Goal: Task Accomplishment & Management: Manage account settings

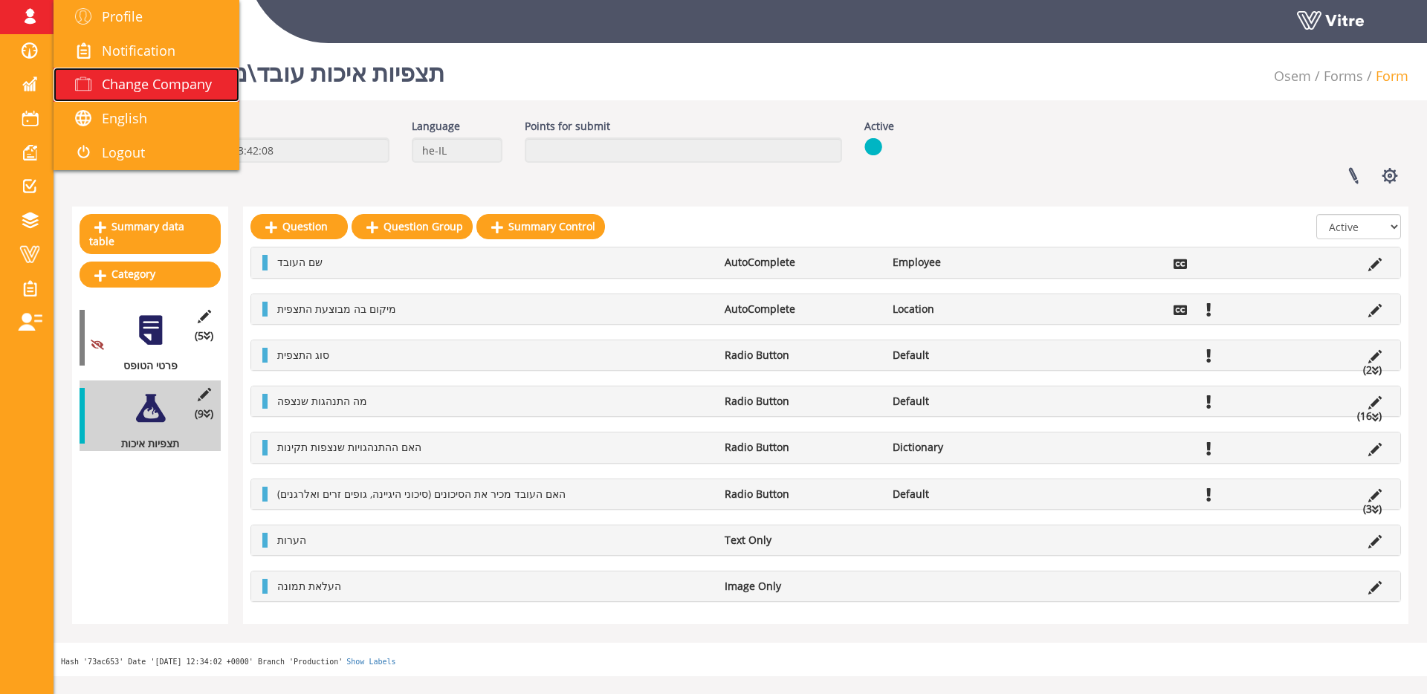
click at [137, 81] on span "Change Company" at bounding box center [157, 84] width 110 height 18
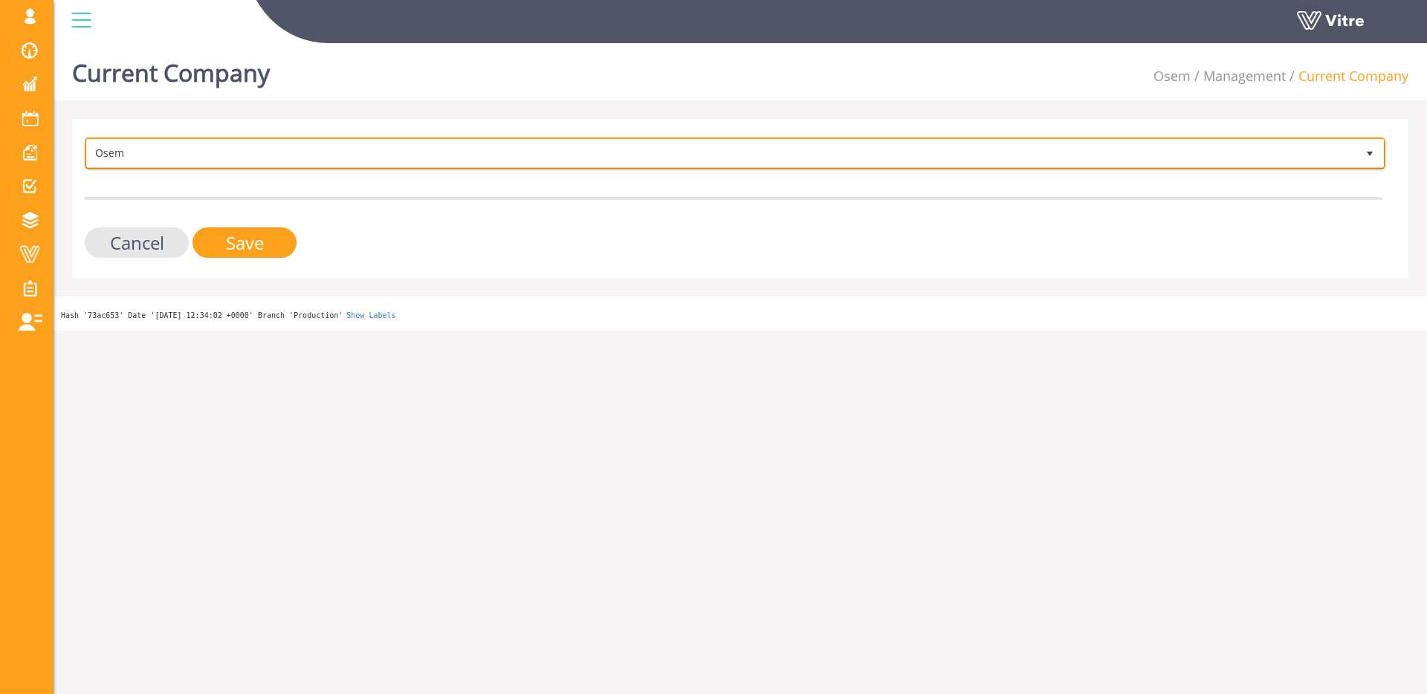
click at [389, 152] on span "Osem" at bounding box center [721, 153] width 1269 height 27
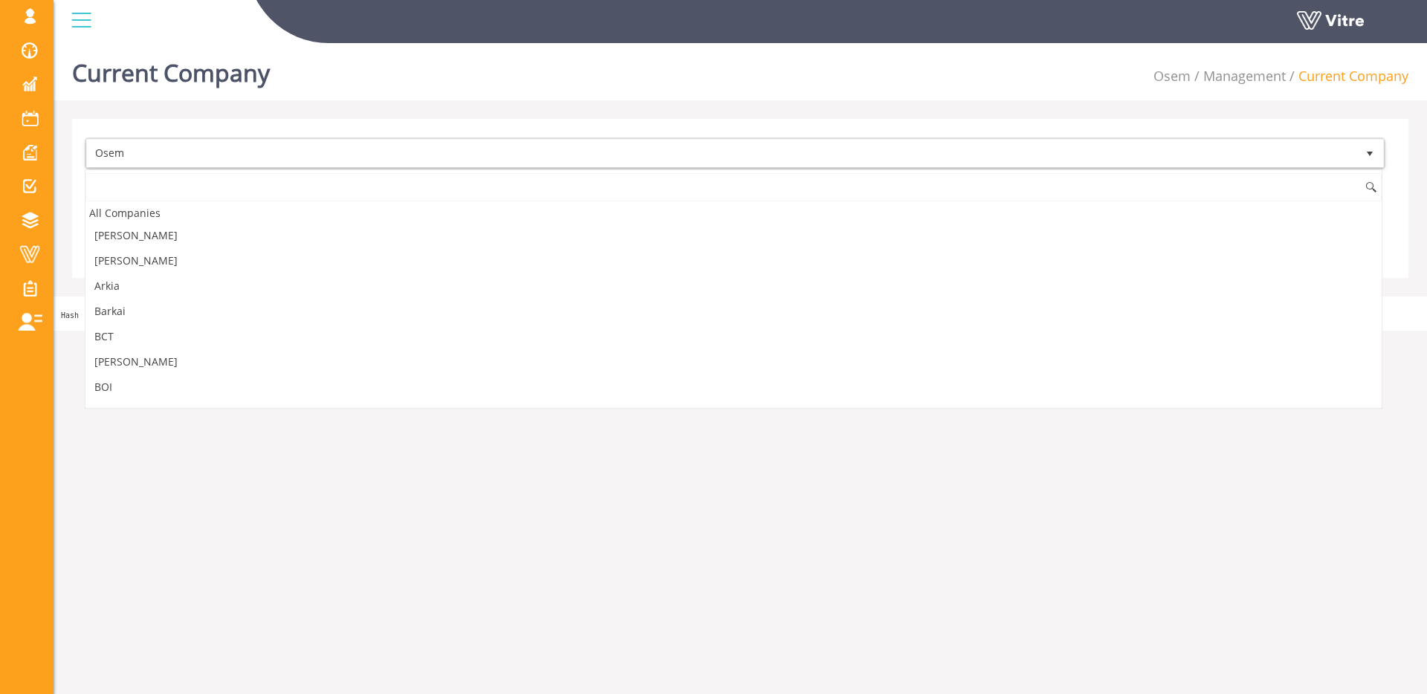
scroll to position [1182, 0]
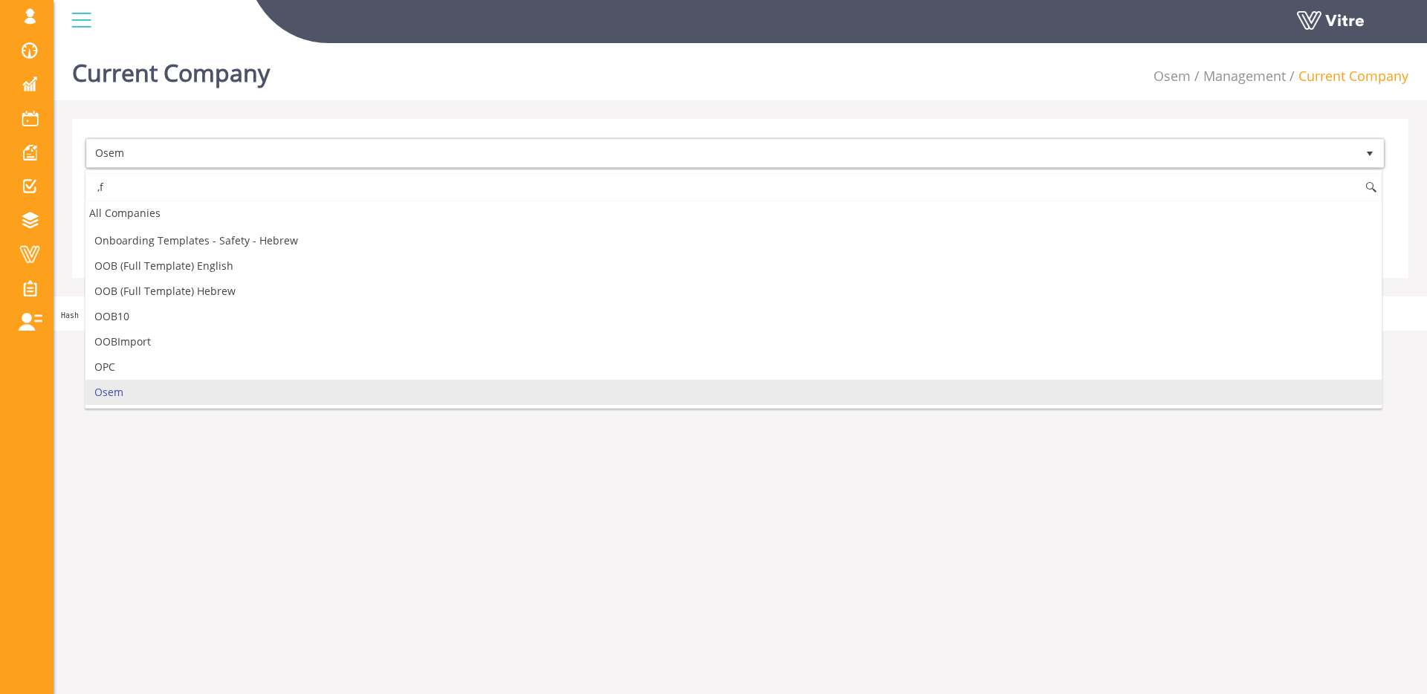
type input ","
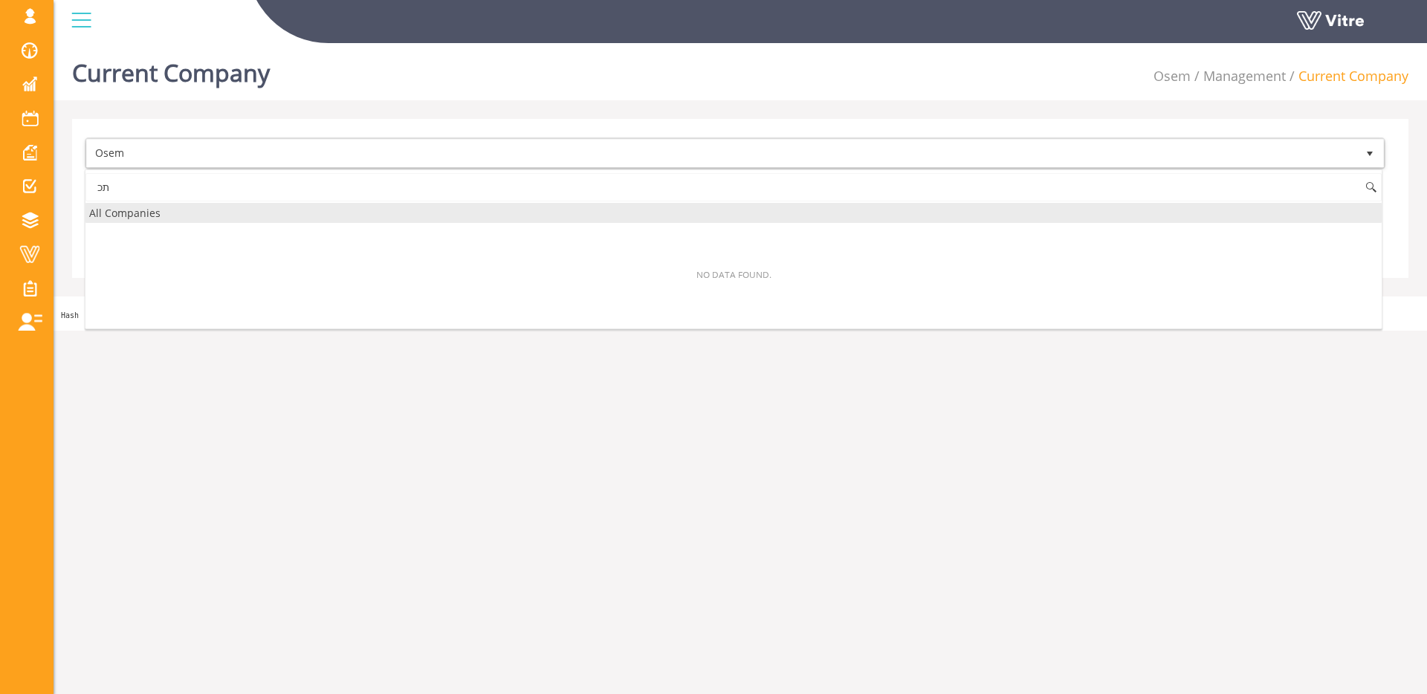
type input "ת"
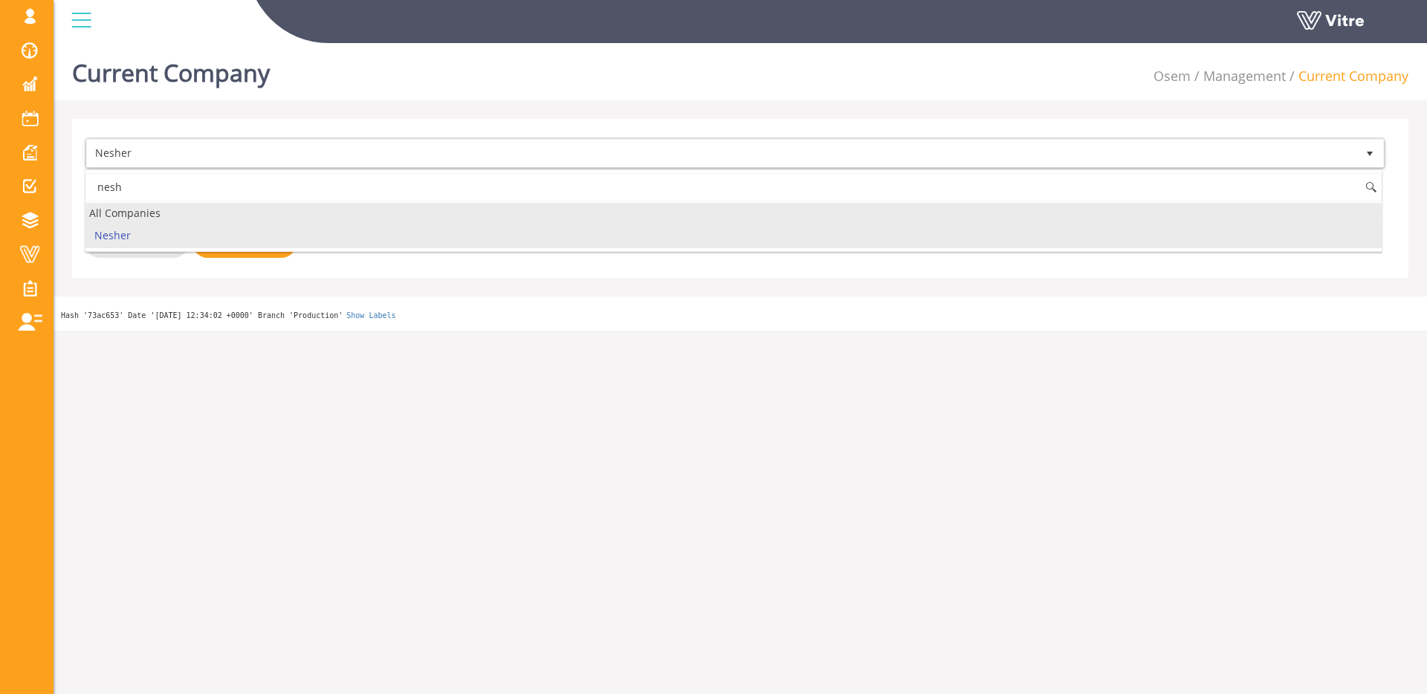
type input "nesh"
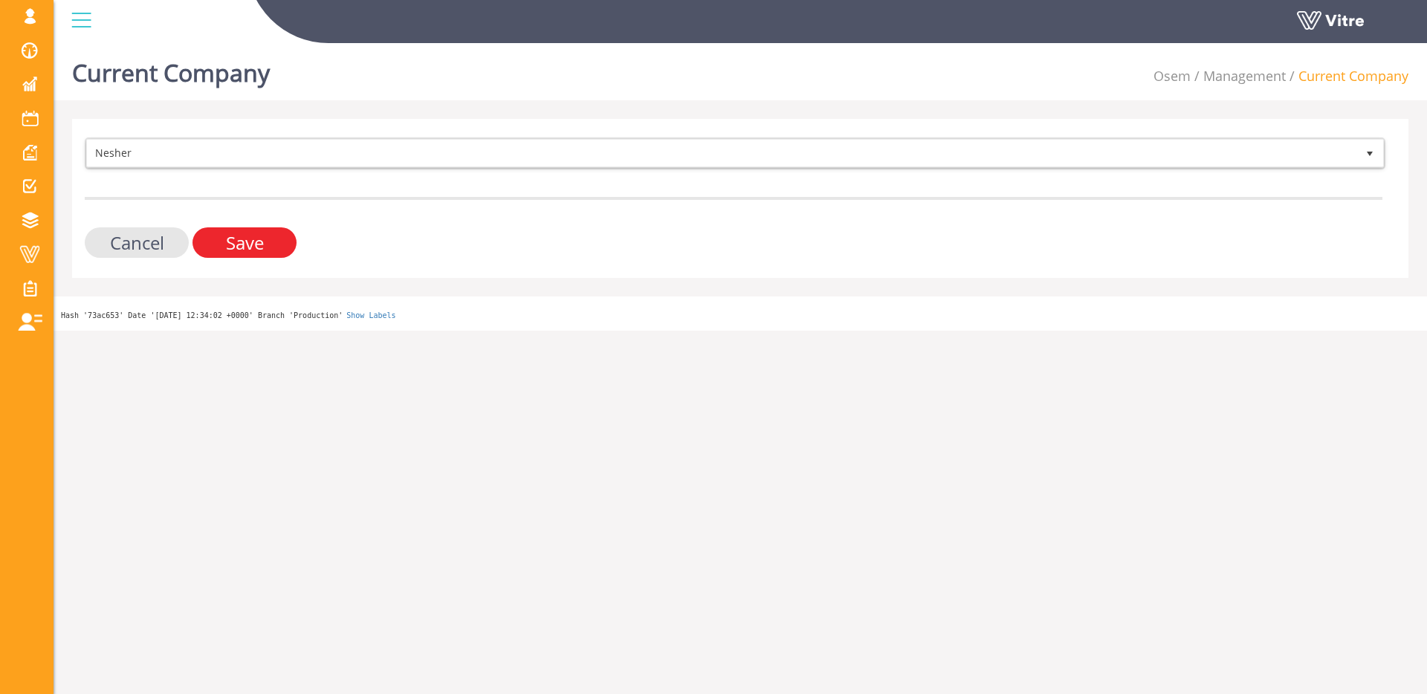
click at [284, 238] on input "Save" at bounding box center [244, 242] width 104 height 30
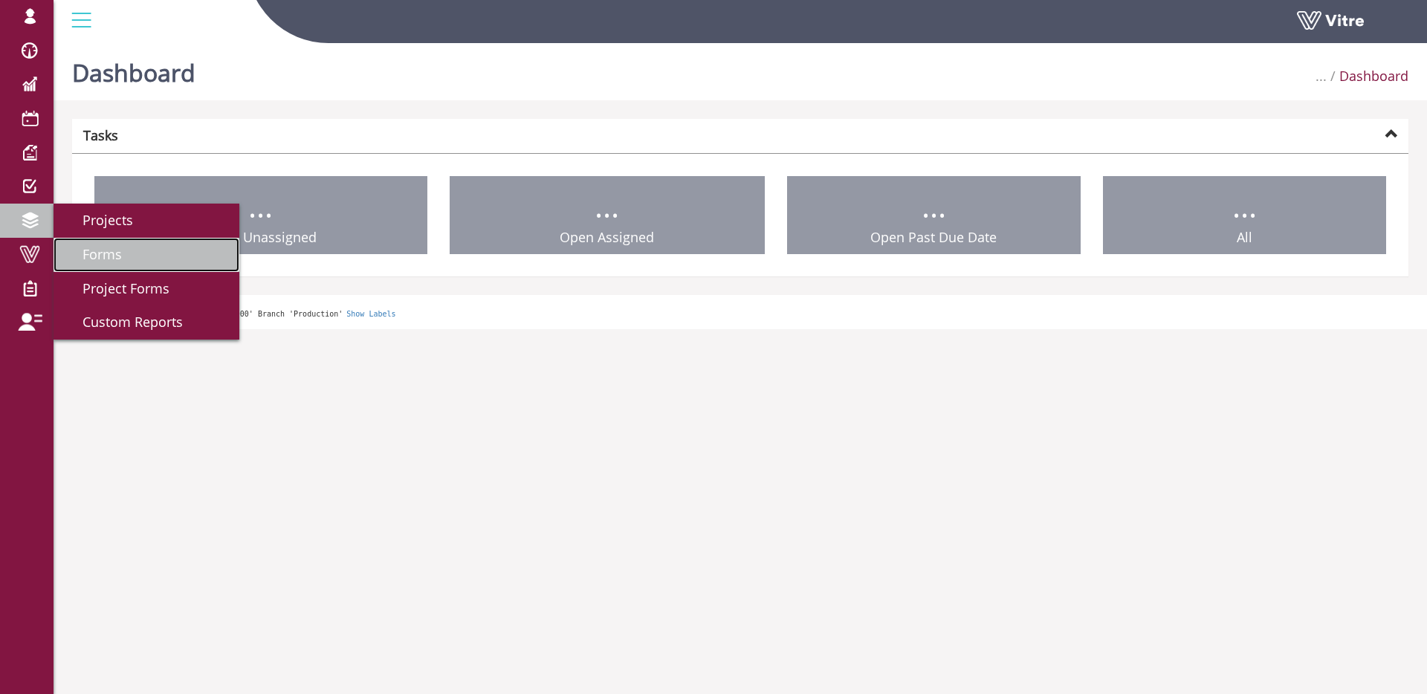
click at [148, 261] on link "Forms" at bounding box center [146, 255] width 186 height 34
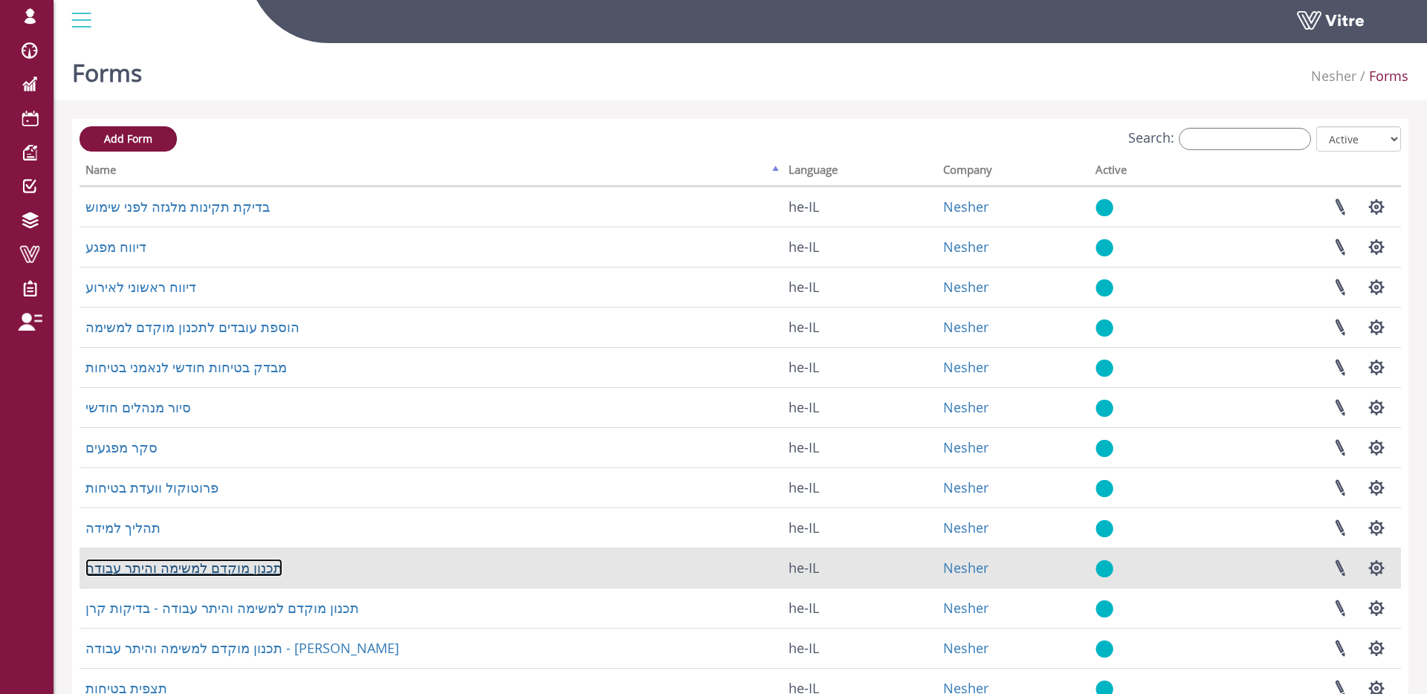
drag, startPoint x: 256, startPoint y: 566, endPoint x: 262, endPoint y: 557, distance: 11.3
click at [256, 566] on link "תכנון מוקדם למשימה והיתר עבודה" at bounding box center [183, 568] width 197 height 18
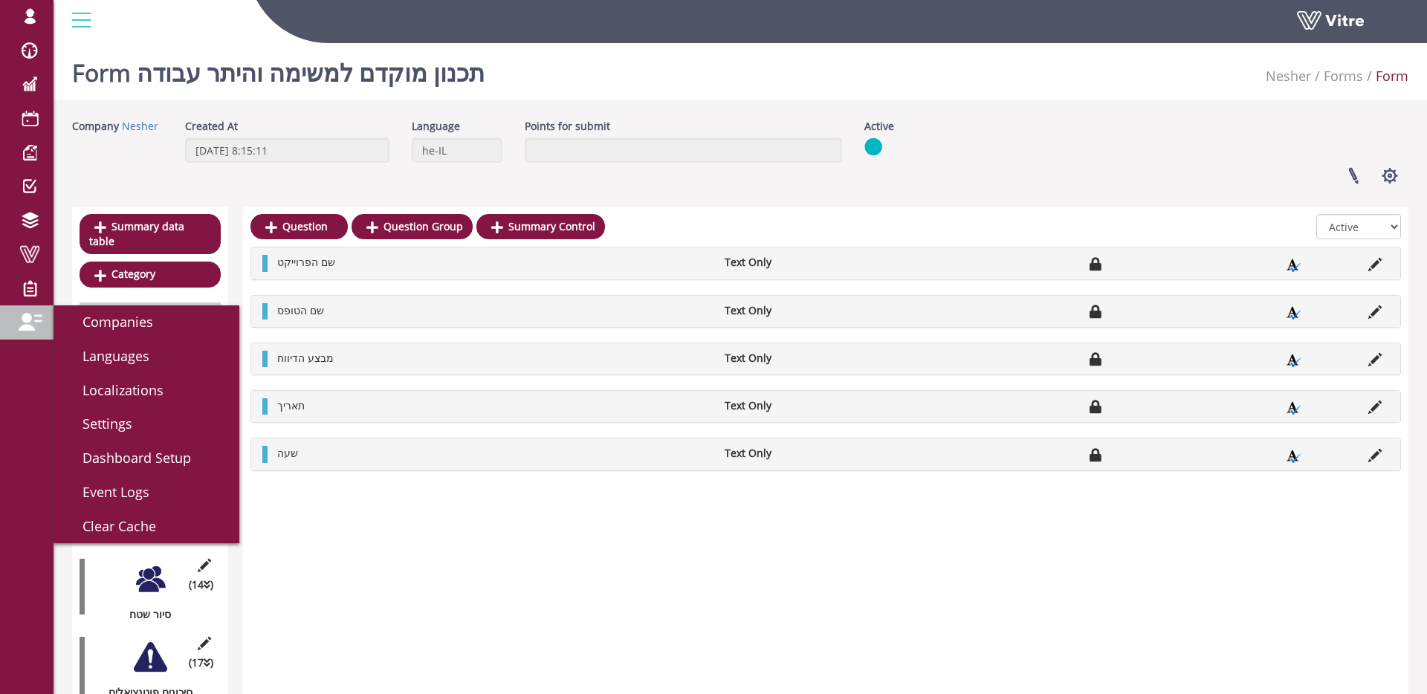
scroll to position [4, 0]
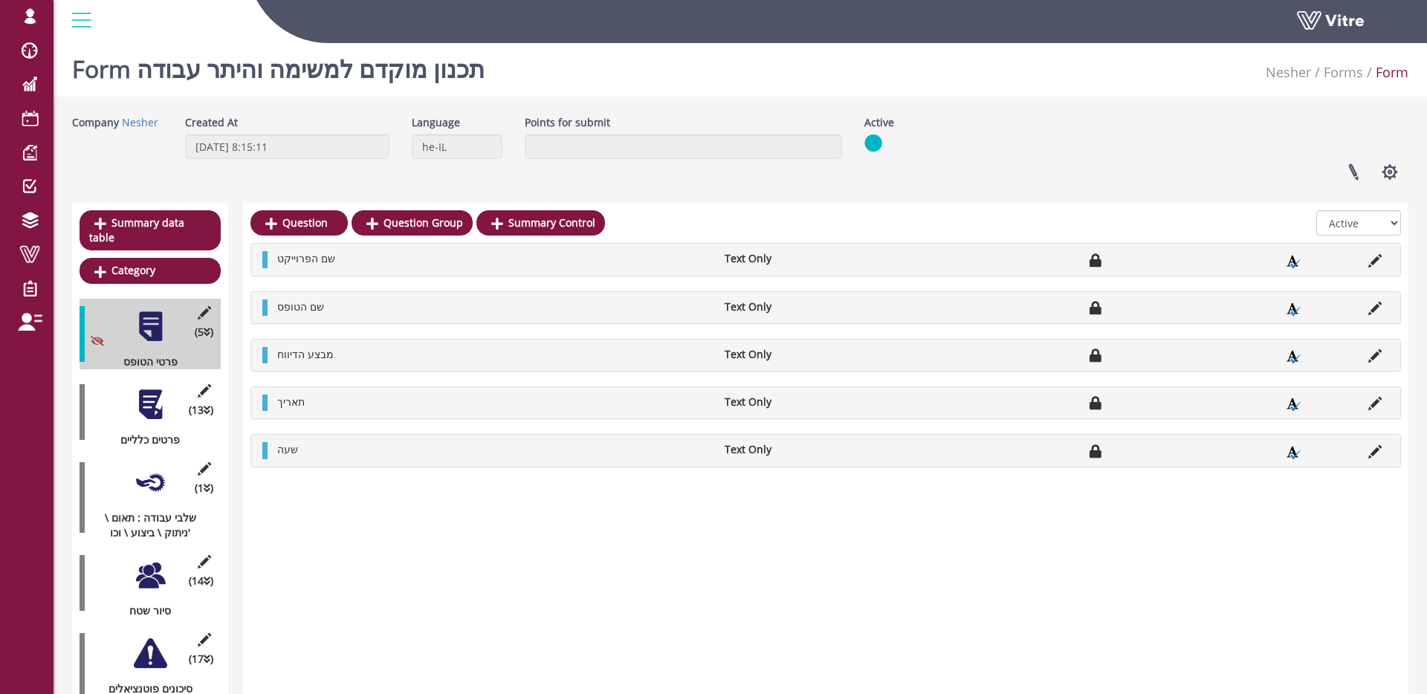
click at [156, 403] on div at bounding box center [150, 404] width 33 height 33
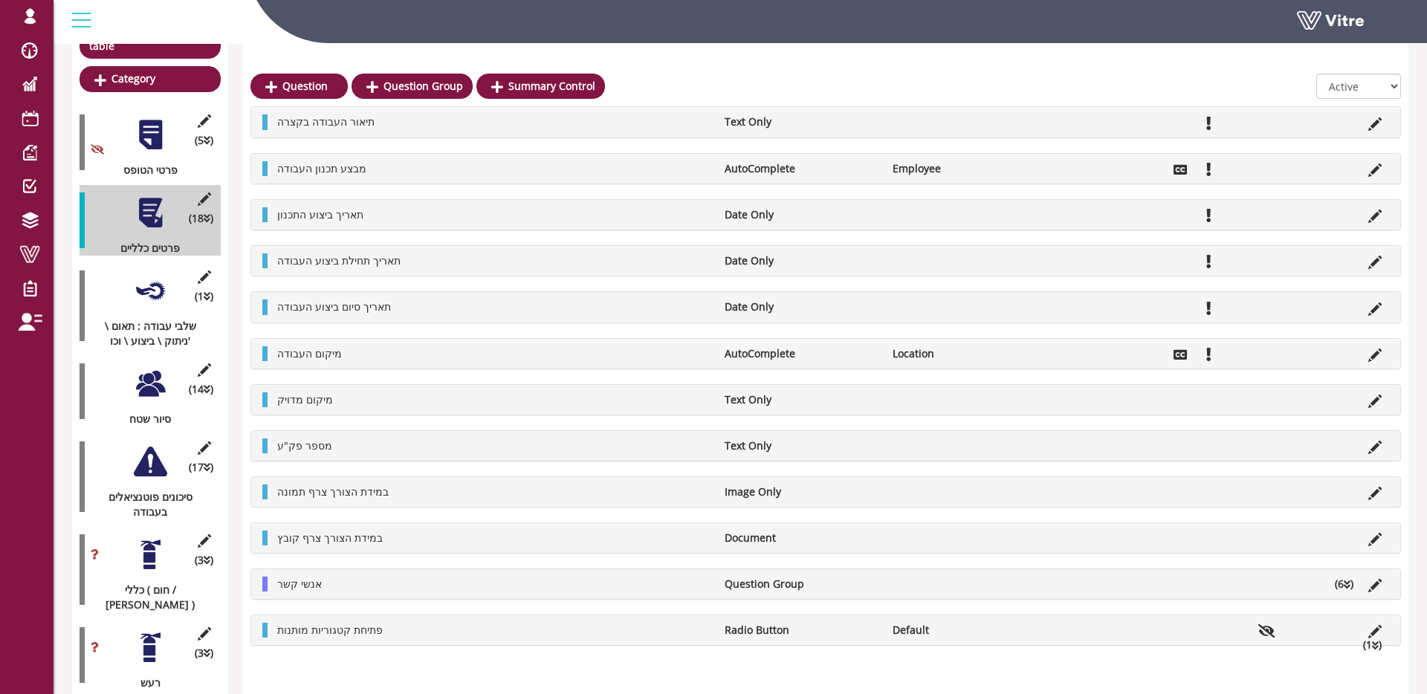
scroll to position [198, 0]
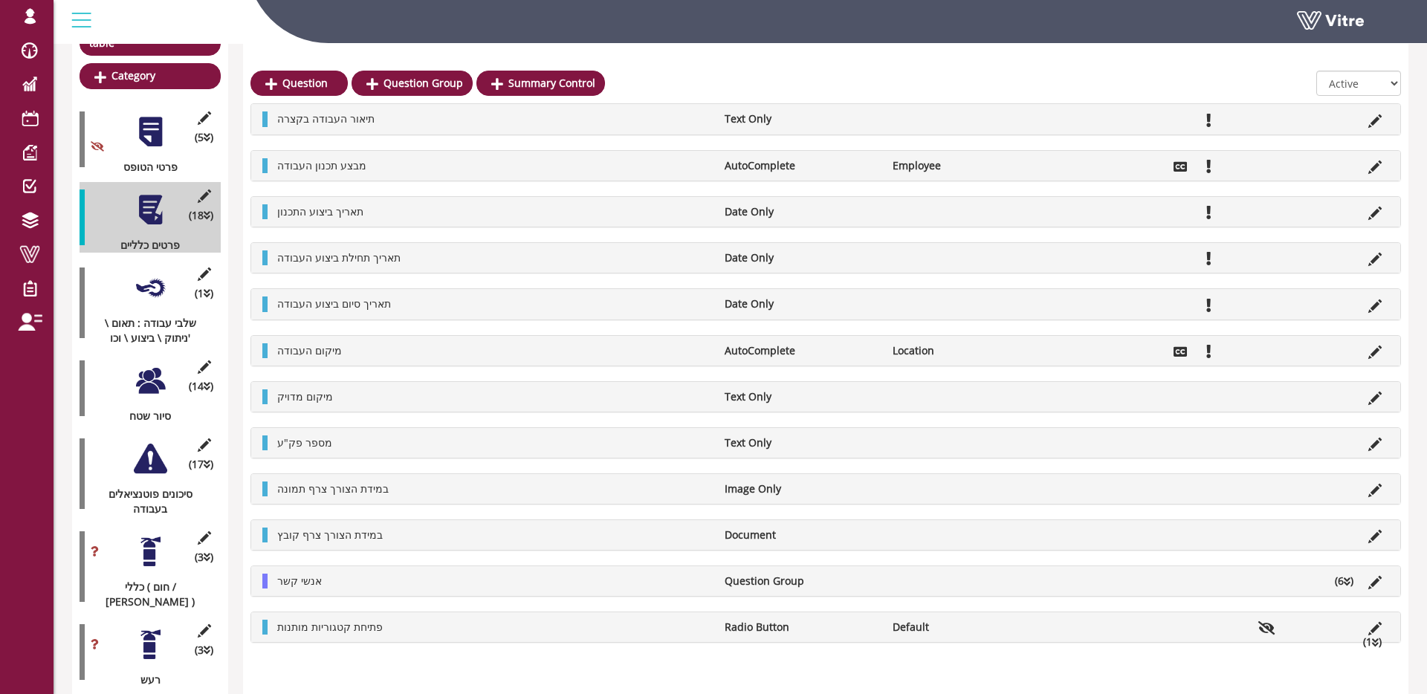
click at [158, 461] on div at bounding box center [150, 458] width 33 height 33
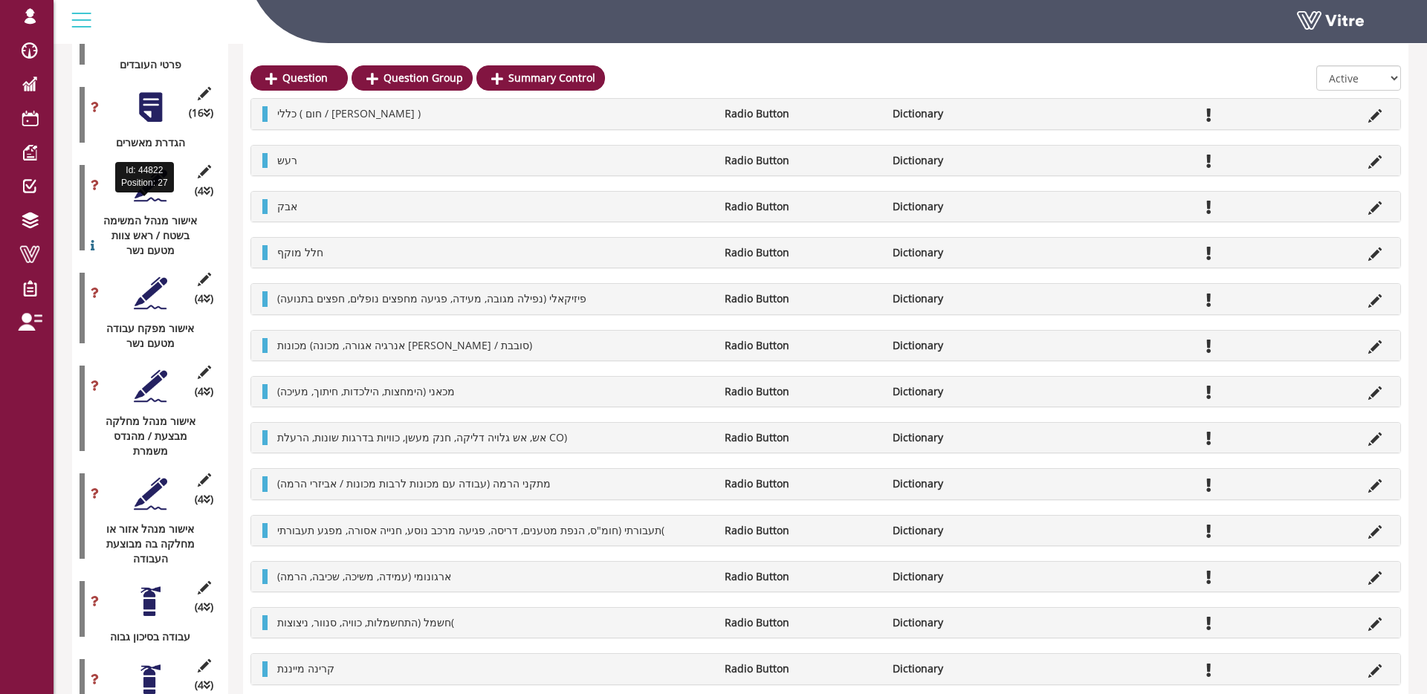
scroll to position [2207, 0]
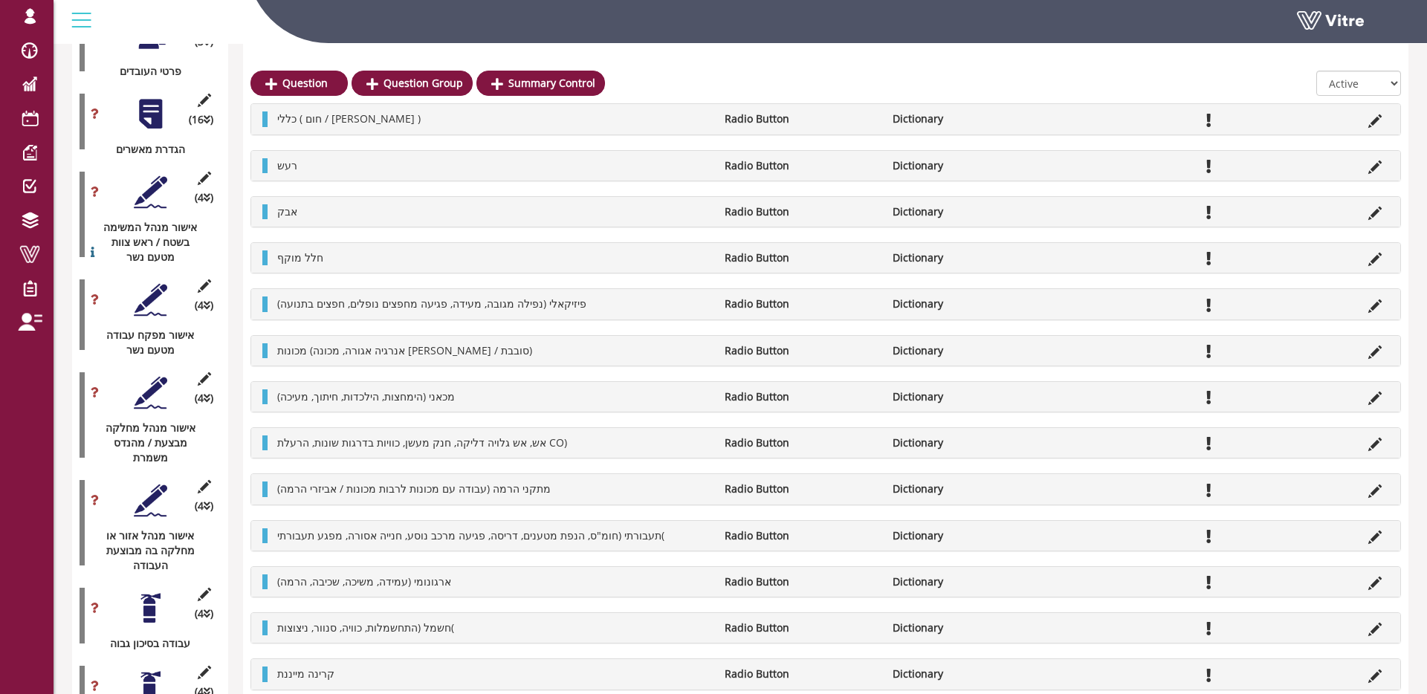
click at [153, 114] on div at bounding box center [150, 113] width 33 height 33
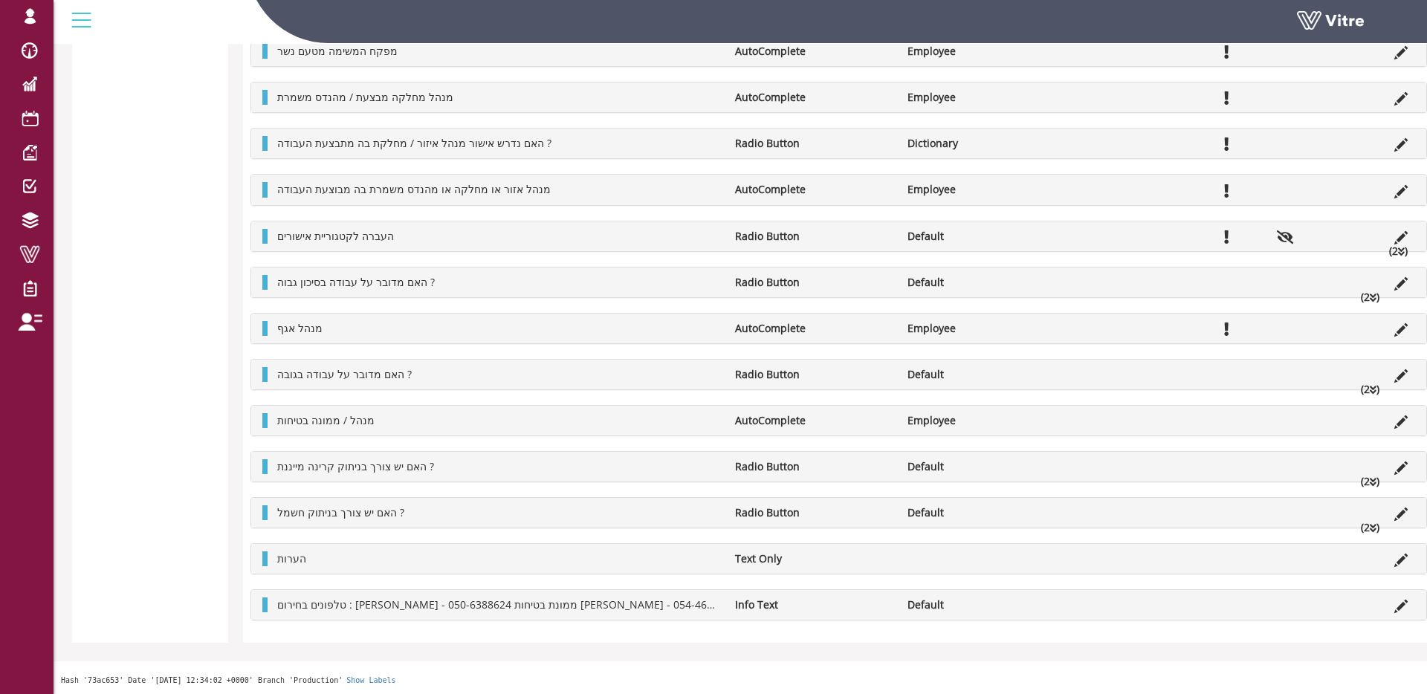
scroll to position [3019, 0]
click at [1401, 425] on icon at bounding box center [1400, 424] width 13 height 13
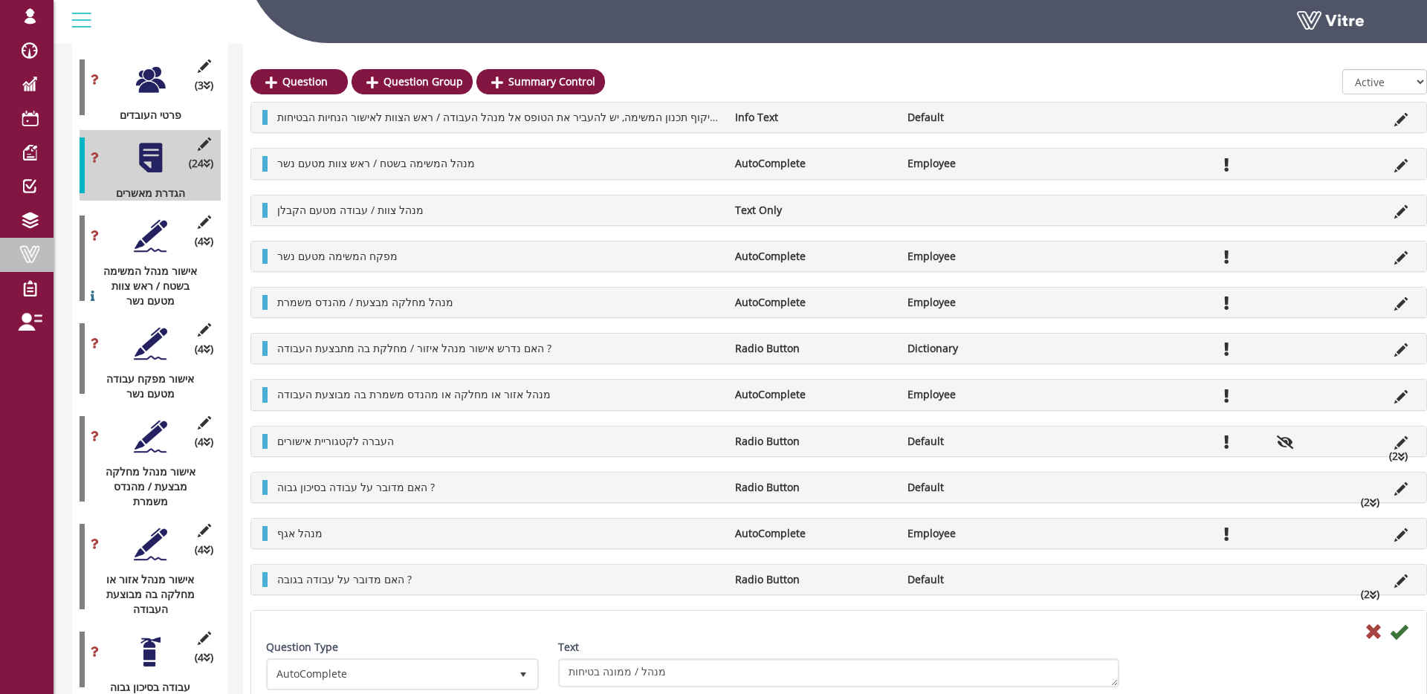
scroll to position [2162, 0]
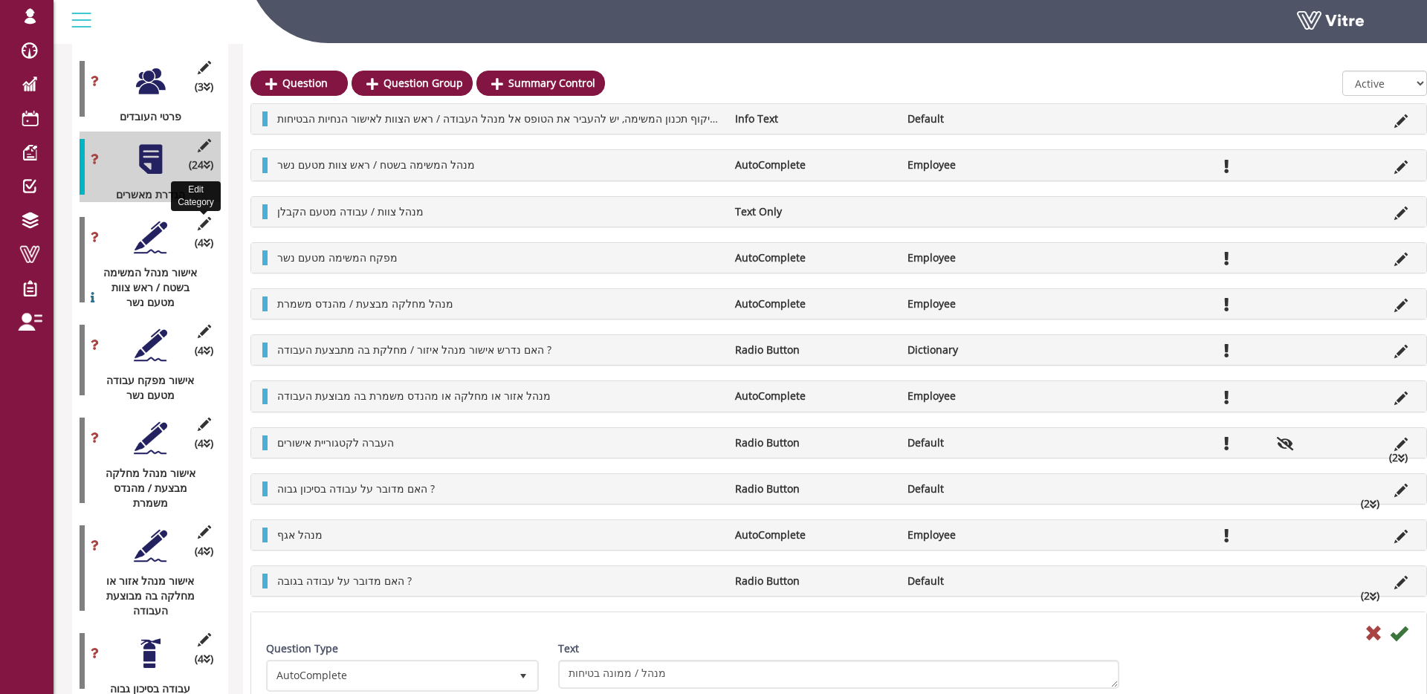
click at [205, 217] on icon at bounding box center [204, 223] width 19 height 13
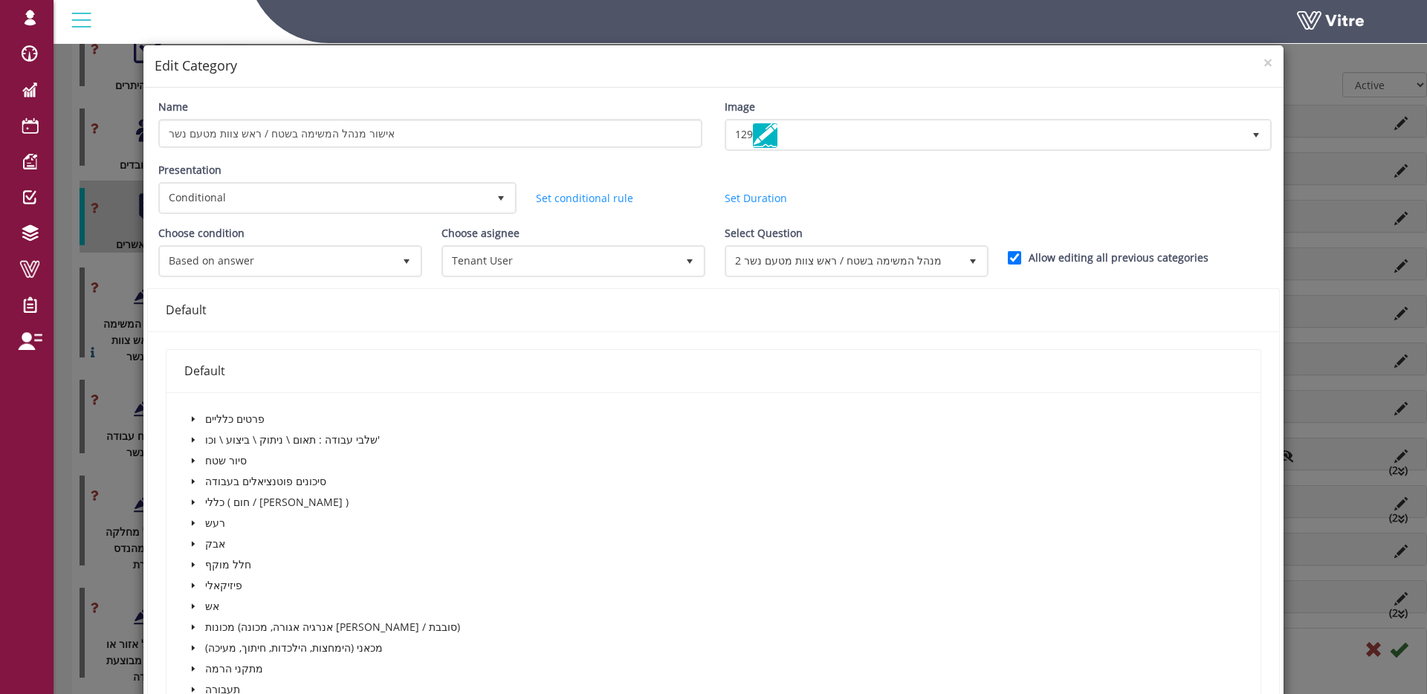
click at [110, 279] on div "× Edit Category Name אישור מנהל המשימה בשטח / ראש צוות מטעם נשר Image 129 129 P…" at bounding box center [713, 347] width 1427 height 694
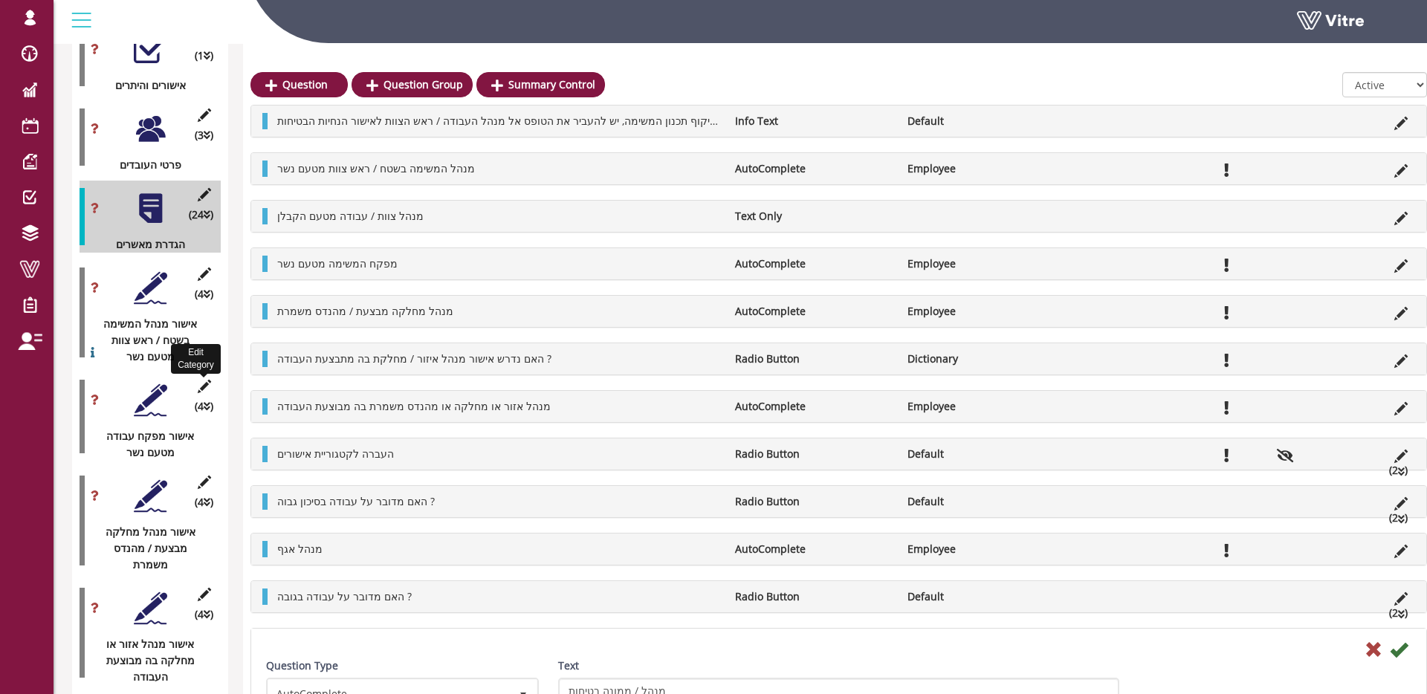
click at [207, 380] on icon at bounding box center [204, 386] width 19 height 13
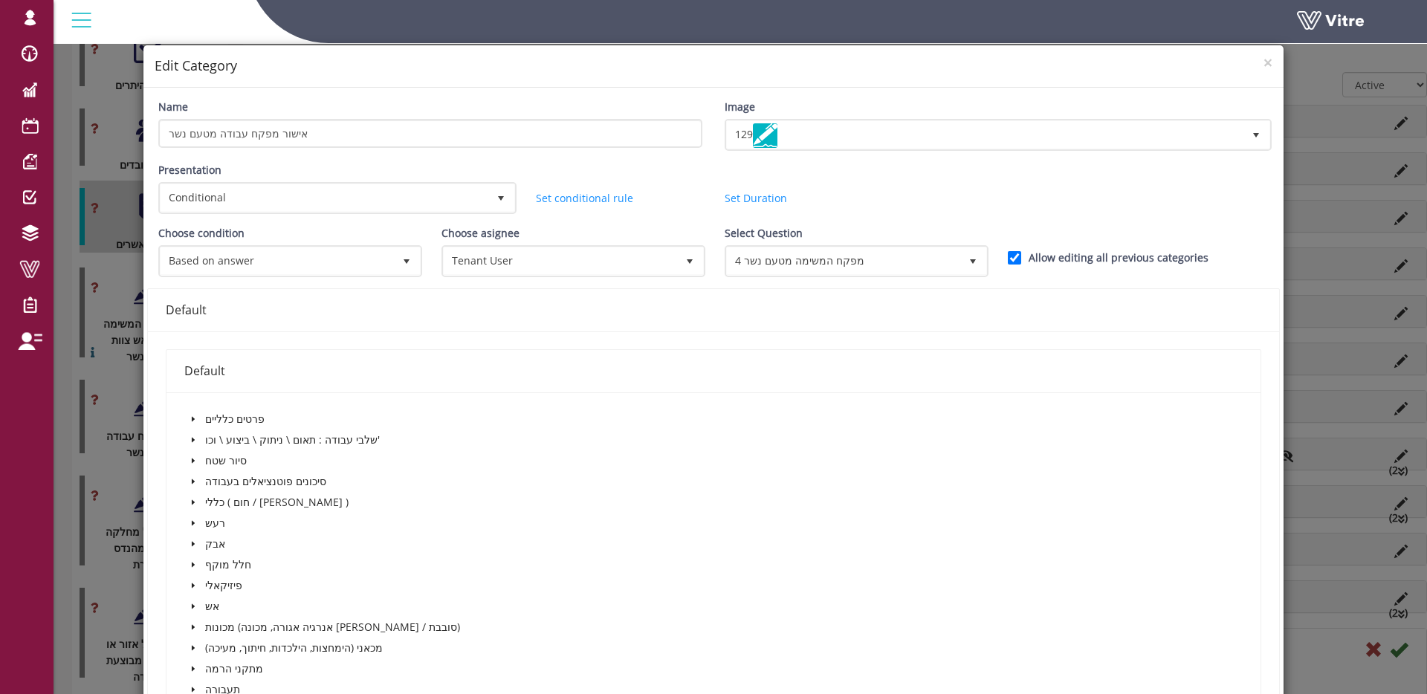
click at [129, 357] on div "× Edit Category Name אישור מפקח עבודה מטעם נשר Image 129 129 Presentation Condi…" at bounding box center [713, 347] width 1427 height 694
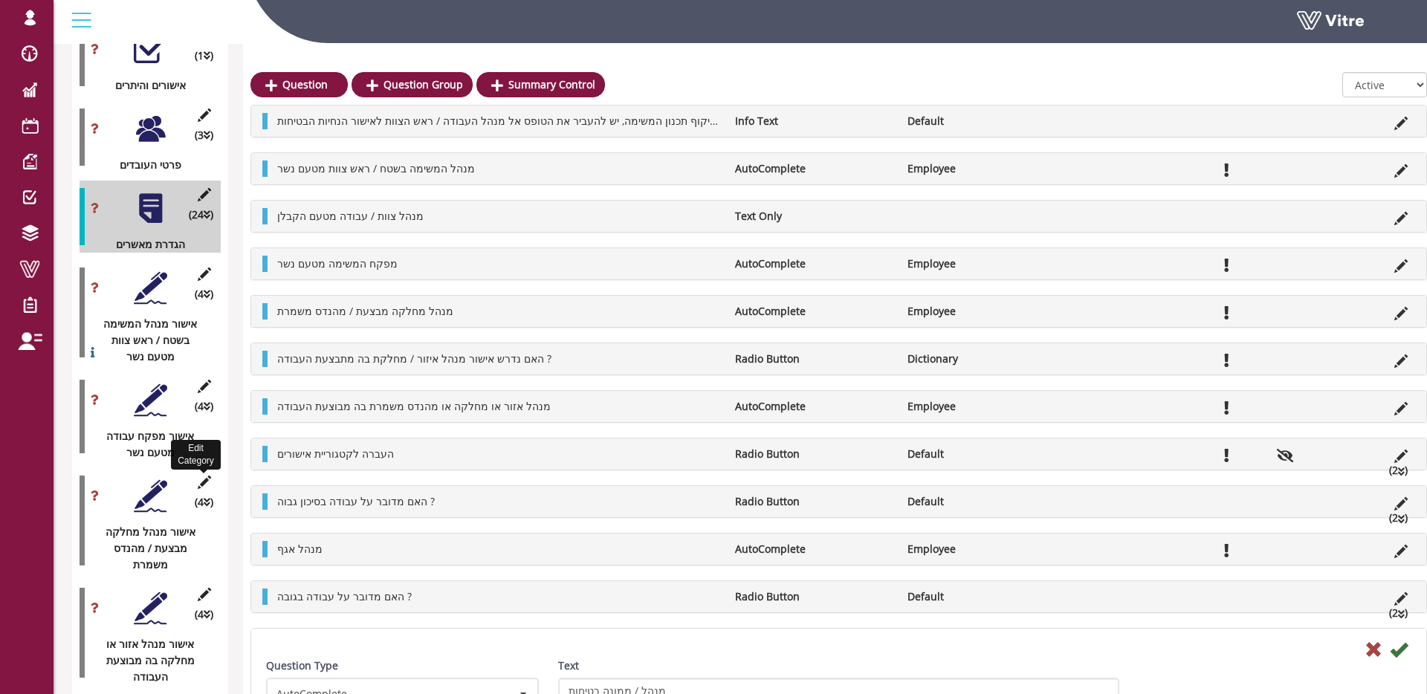
click at [198, 476] on icon at bounding box center [204, 482] width 19 height 13
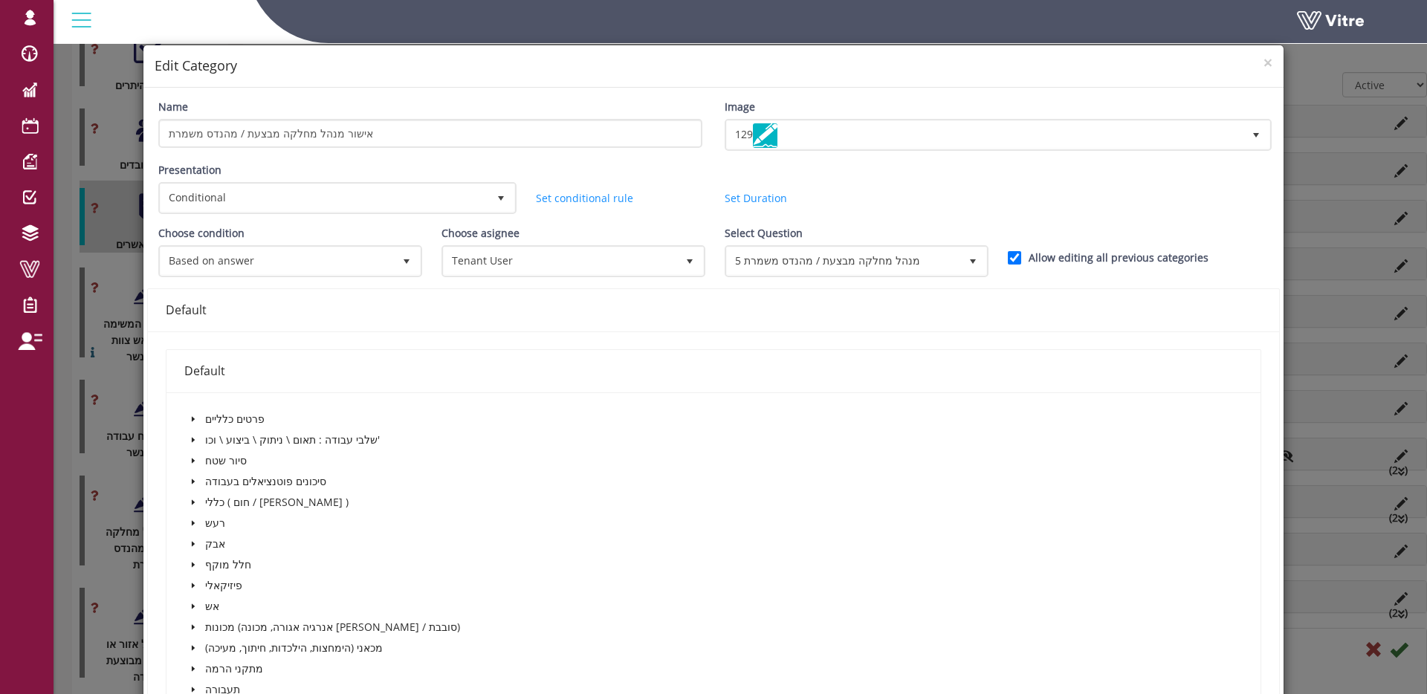
click at [135, 434] on div "× Edit Category Name אישור מנהל מחלקה מבצעת / מהנדס משמרת Image 129 129 Present…" at bounding box center [713, 347] width 1427 height 694
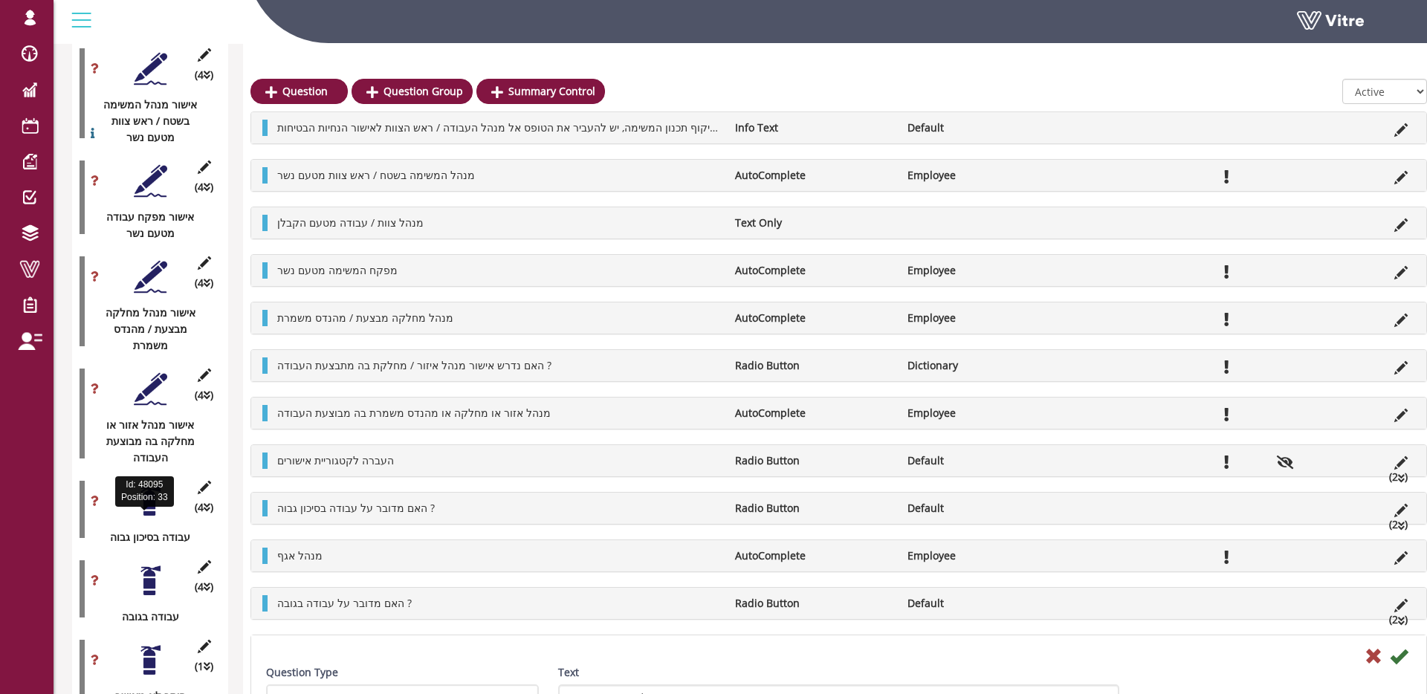
scroll to position [2390, 0]
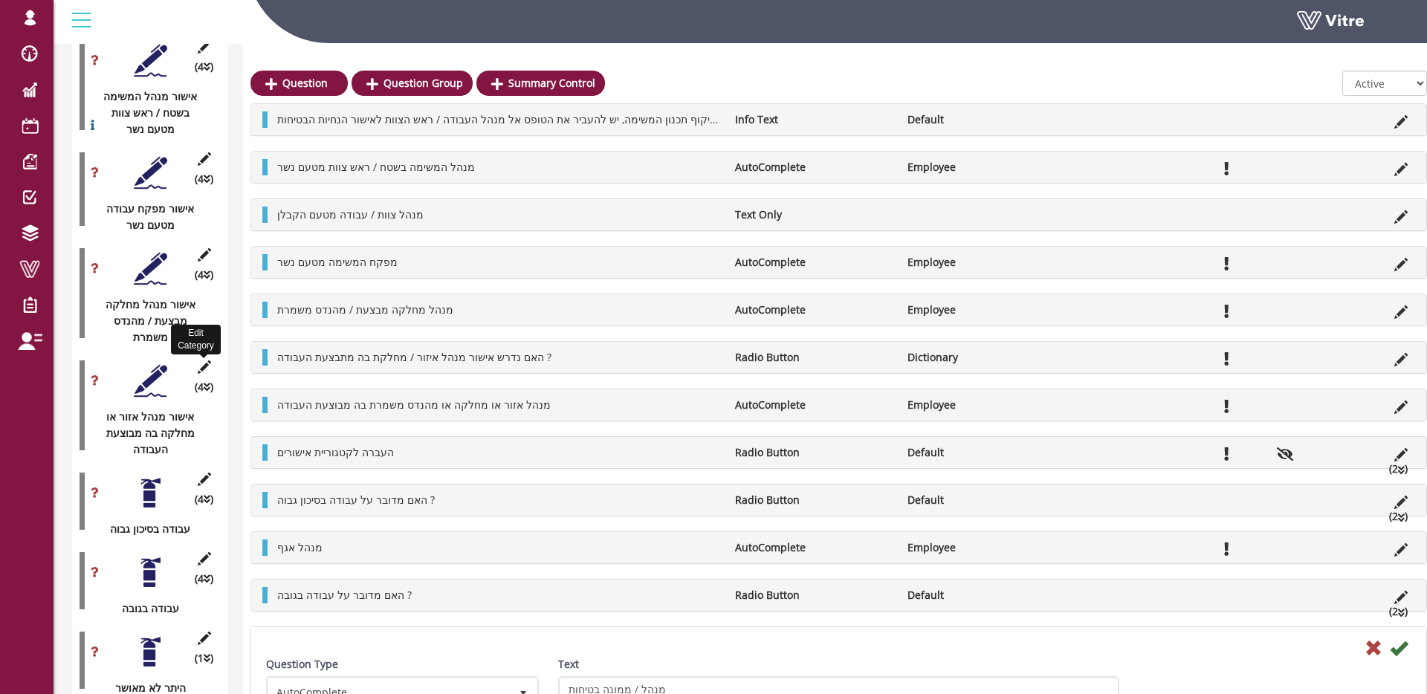
click at [205, 360] on icon at bounding box center [204, 366] width 19 height 13
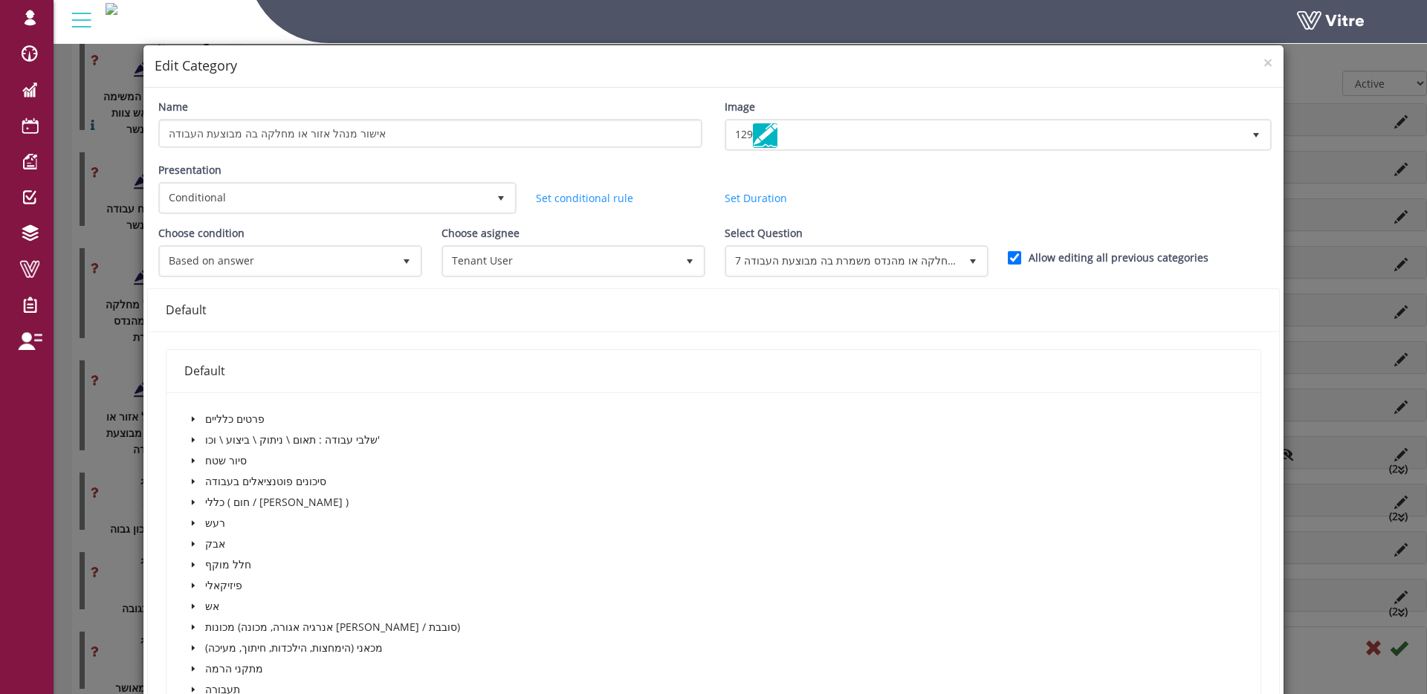
click at [122, 319] on div "× Edit Category Name אישור מנהל אזור או מחלקה בה מבוצעת העבודה Image 129 129 Pr…" at bounding box center [713, 347] width 1427 height 694
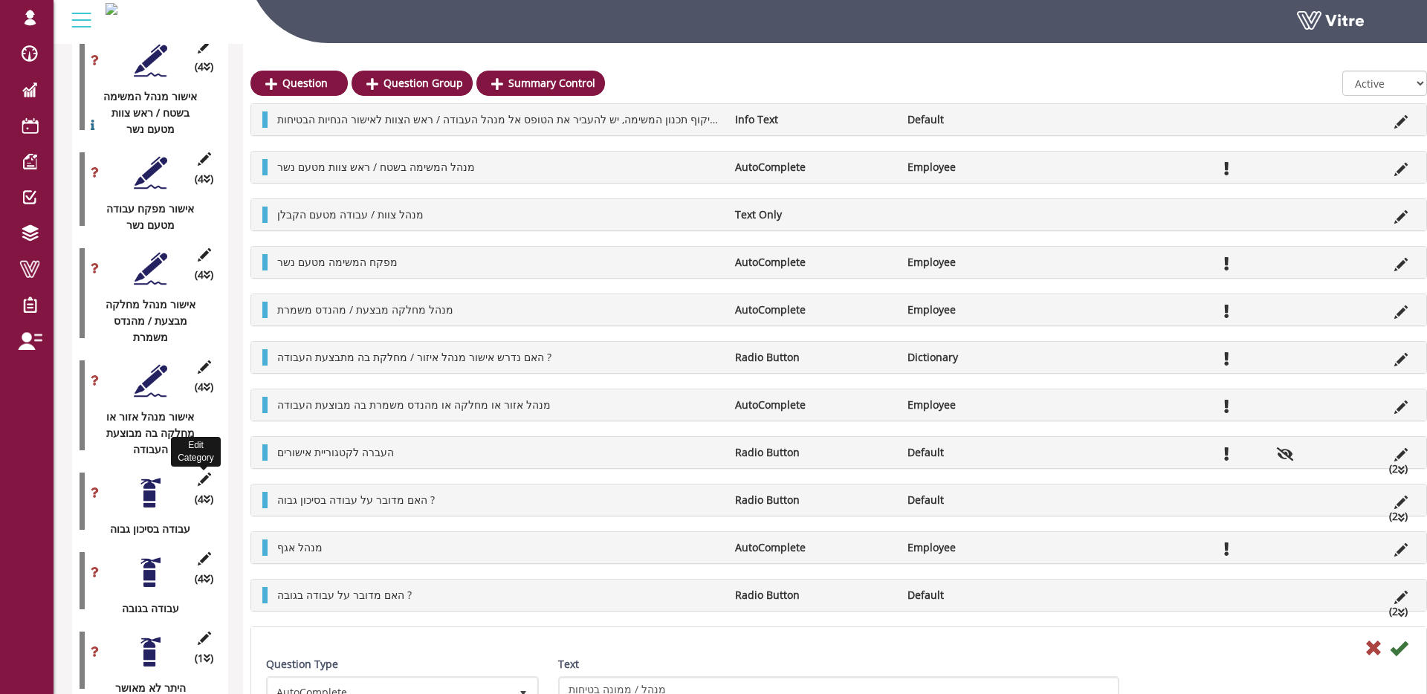
click at [198, 473] on icon at bounding box center [204, 479] width 19 height 13
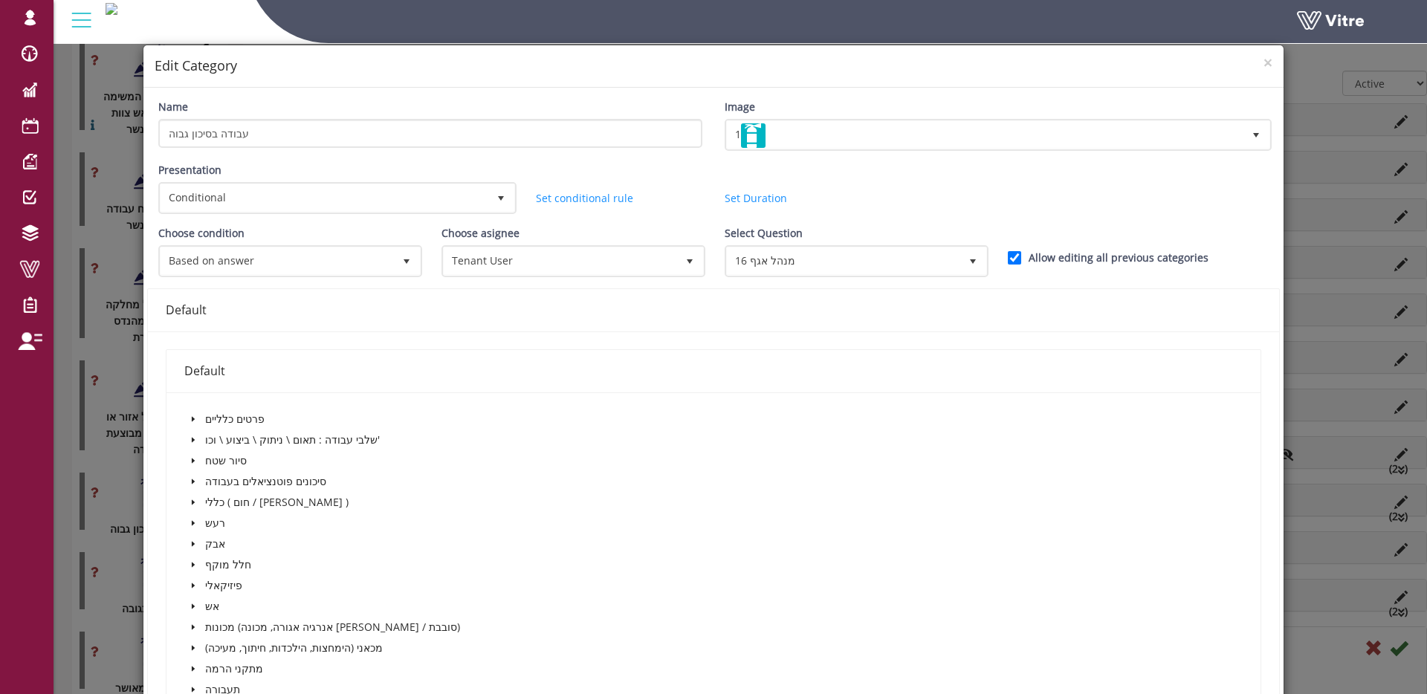
click at [122, 395] on div "× Edit Category Name עבודה בסיכון גבוה Image 1 1 Presentation Conditional 5 Set…" at bounding box center [713, 347] width 1427 height 694
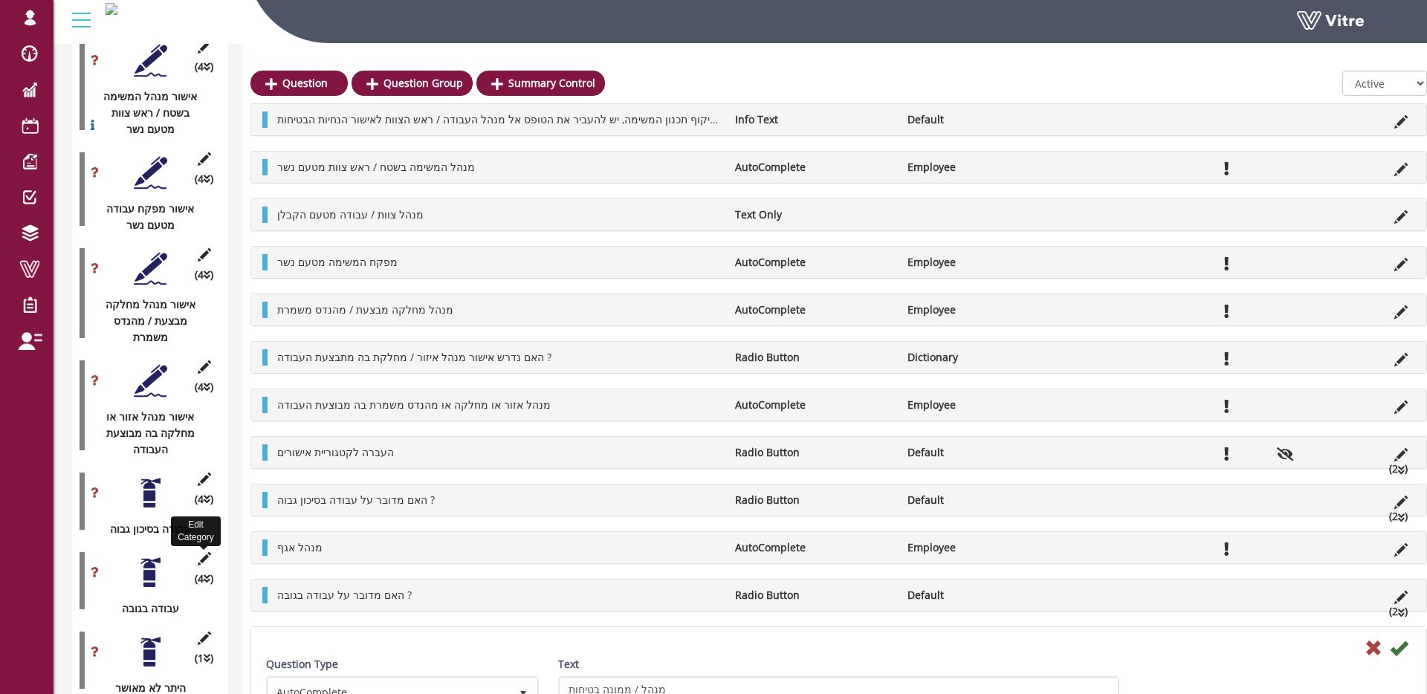
click at [202, 552] on icon at bounding box center [204, 558] width 19 height 13
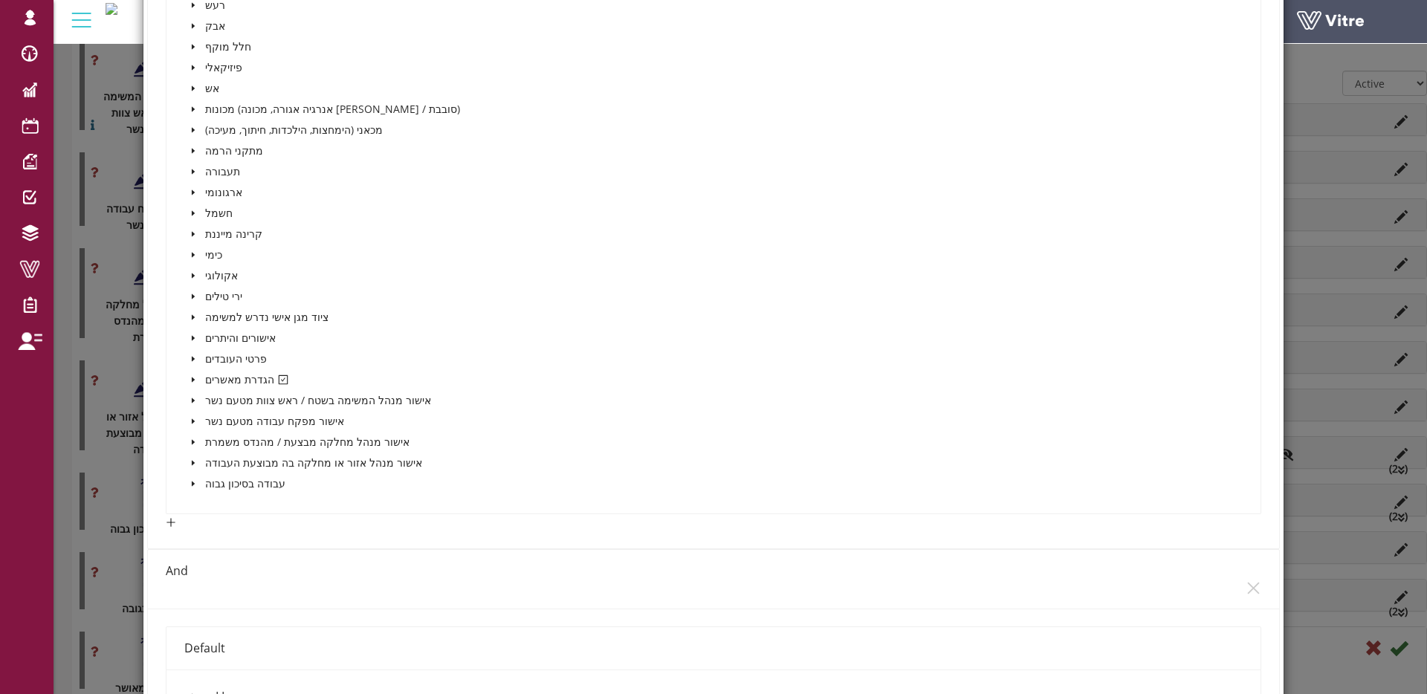
scroll to position [527, 0]
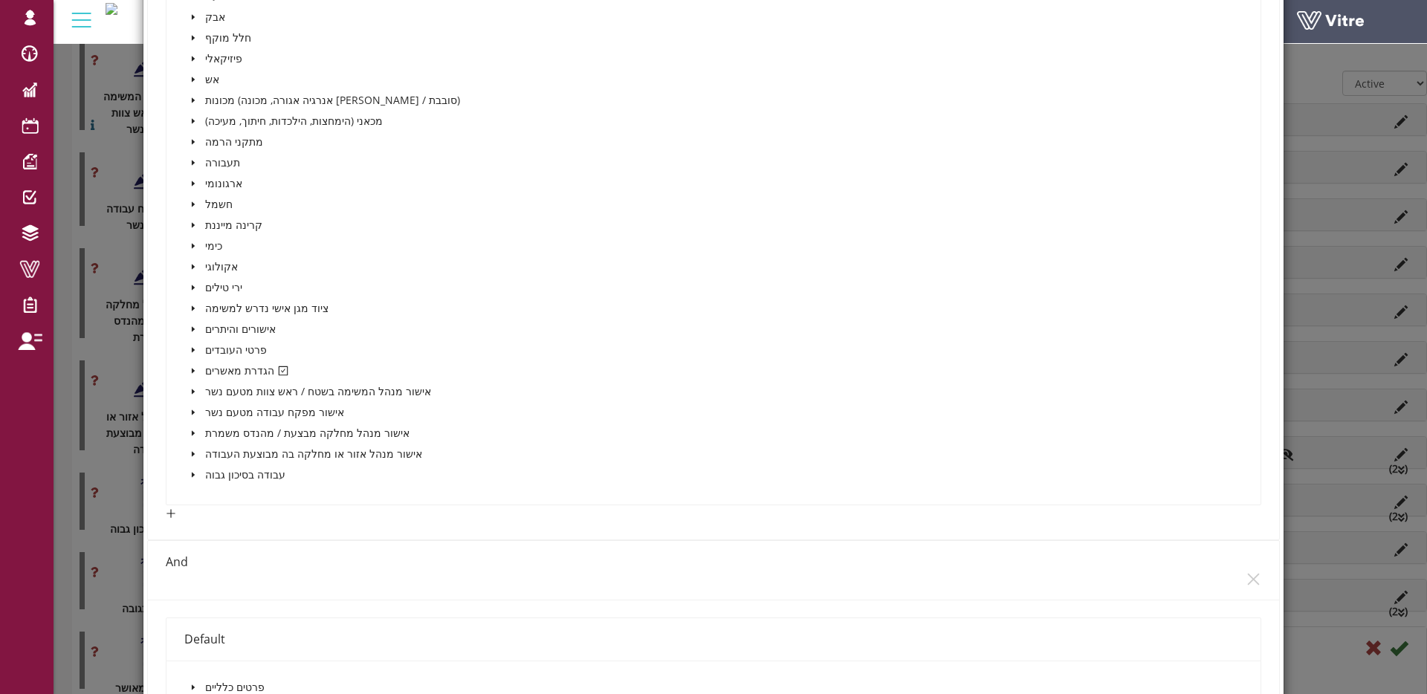
click at [137, 384] on div "× Edit Category Name עבודה בגובה Image 1 1 Presentation Conditional 5 Set Durat…" at bounding box center [713, 347] width 1427 height 694
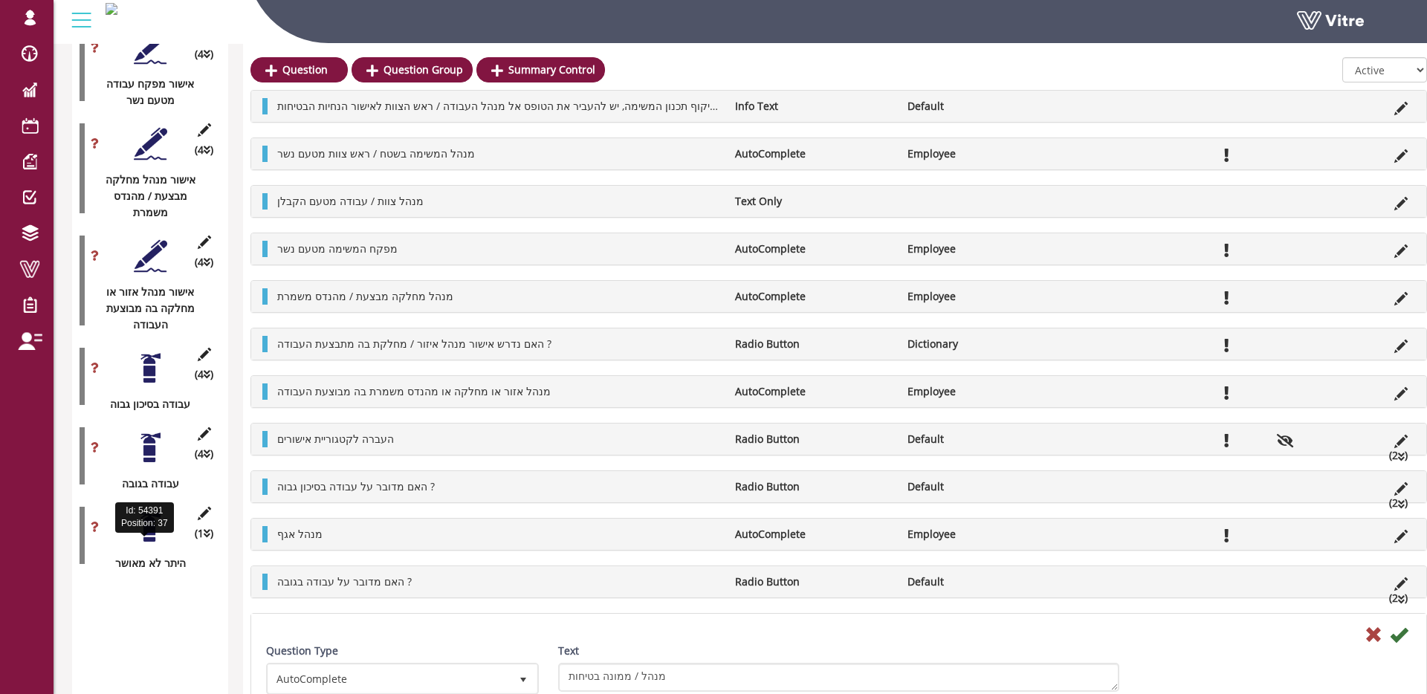
scroll to position [2517, 0]
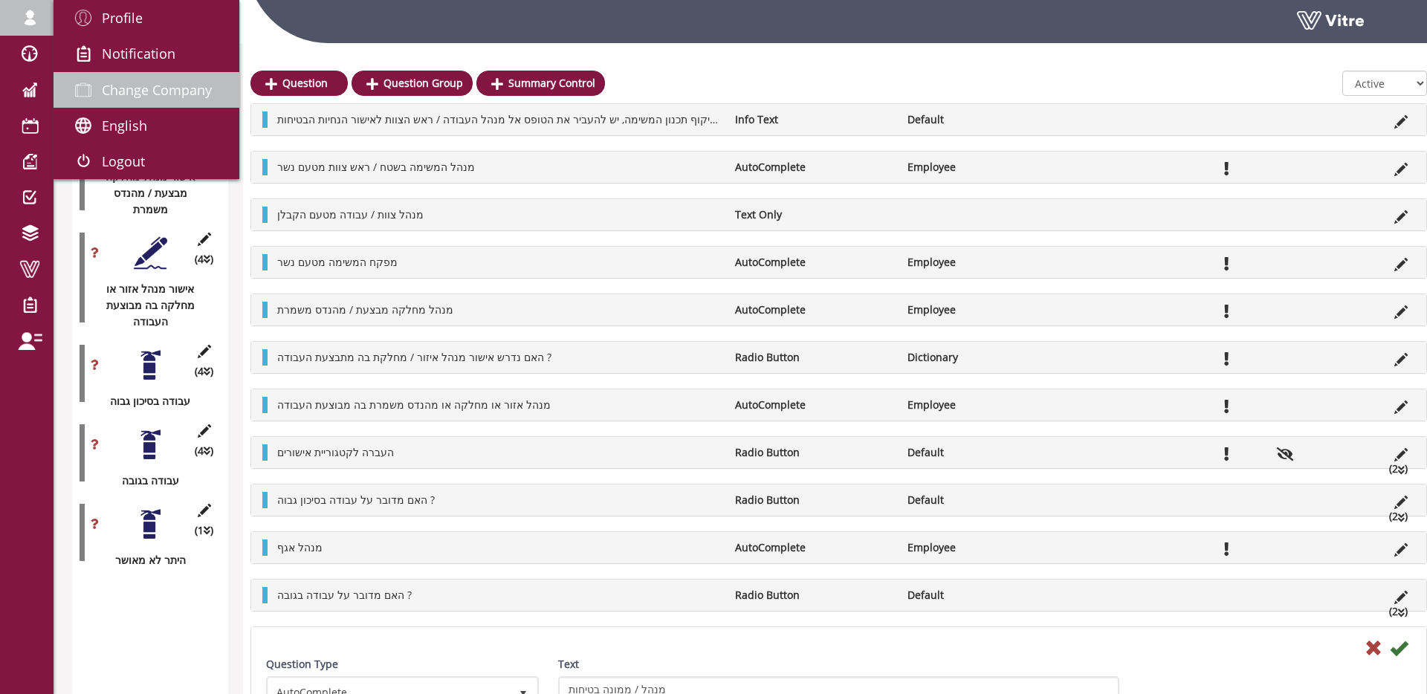
click at [122, 94] on span "Change Company" at bounding box center [157, 90] width 110 height 18
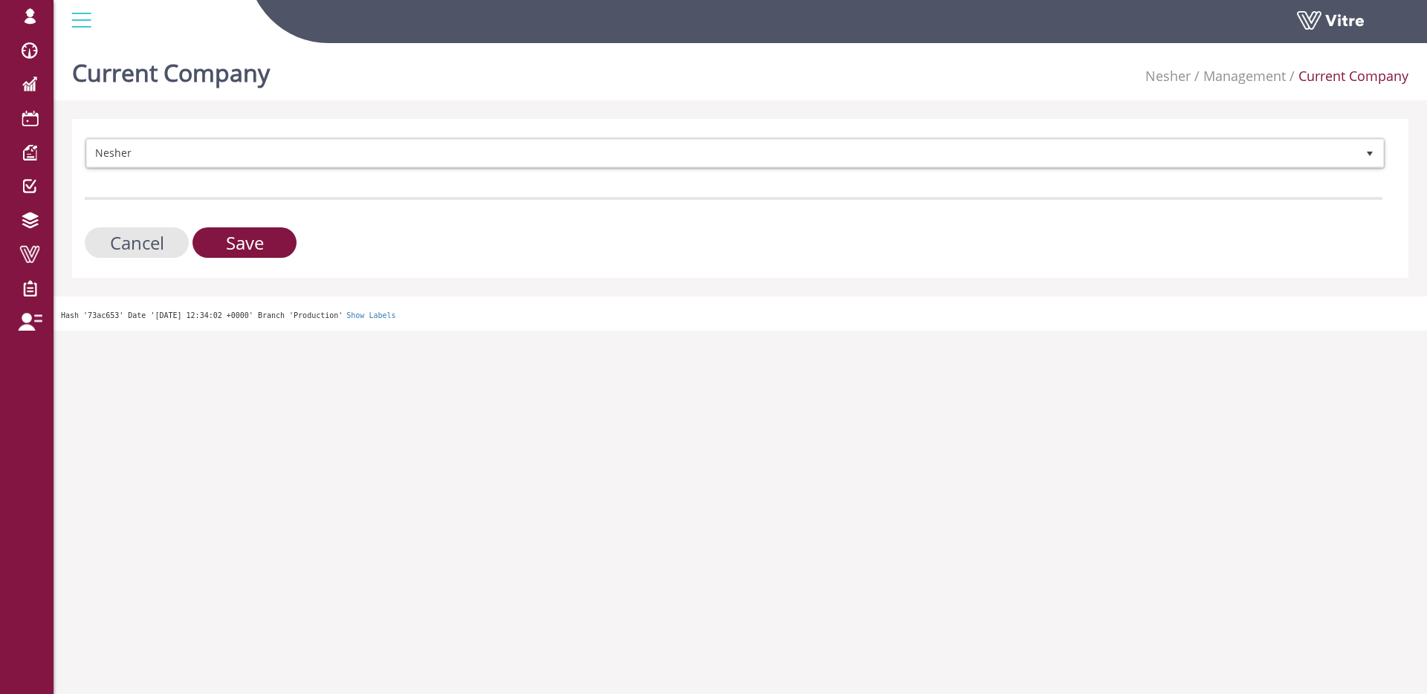
click at [407, 147] on span "Nesher" at bounding box center [721, 153] width 1269 height 27
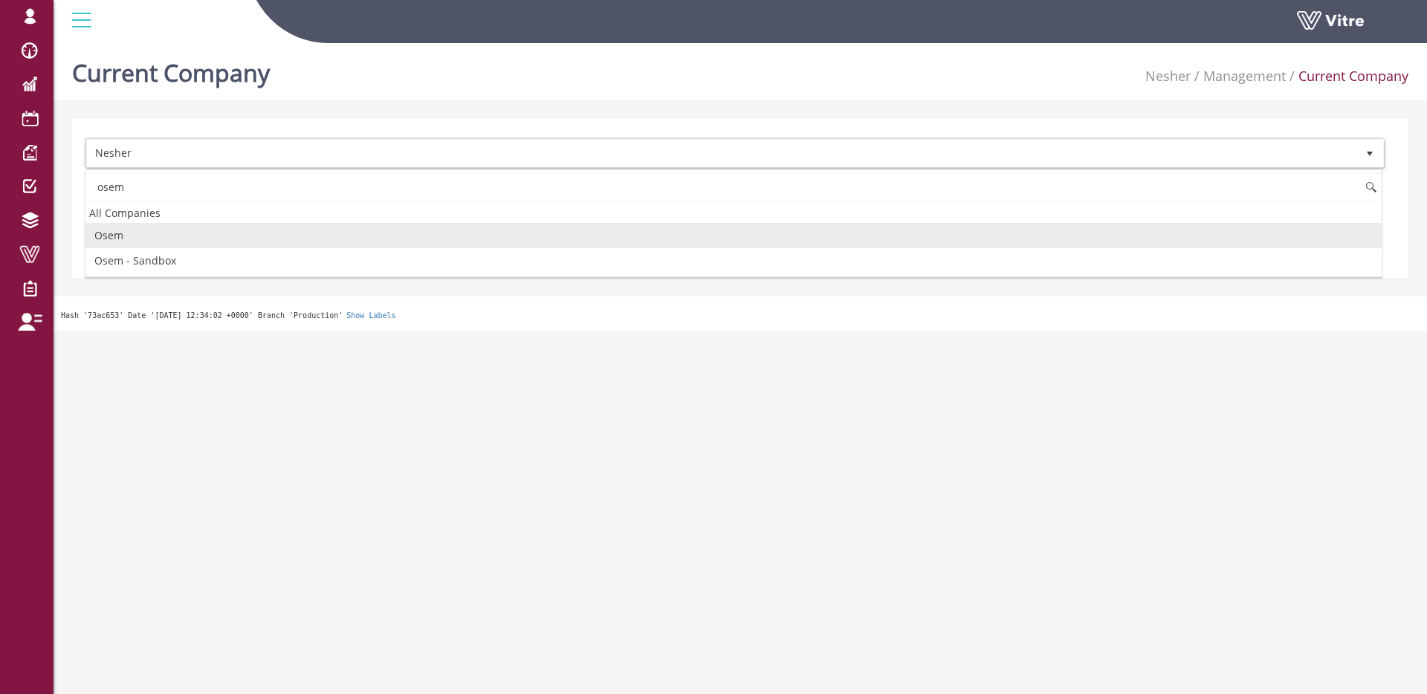
click at [280, 242] on li "Osem" at bounding box center [733, 235] width 1296 height 25
type input "osem"
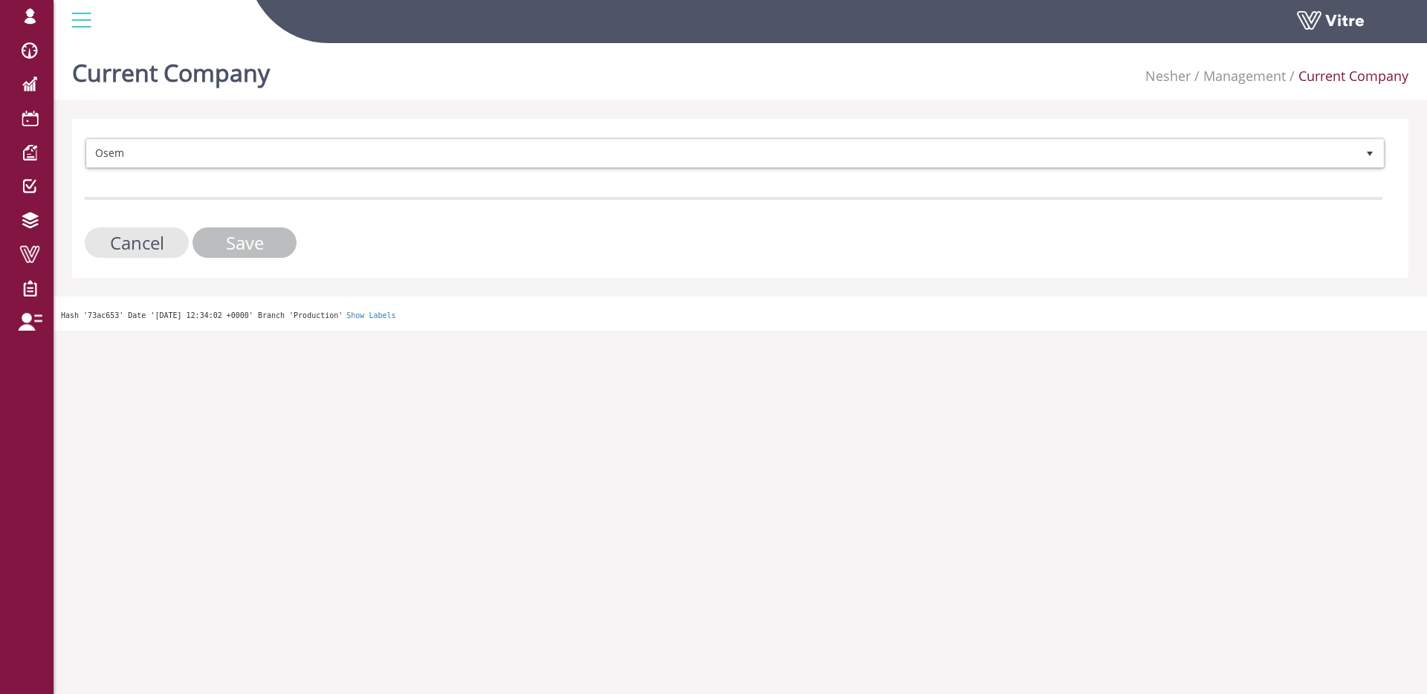
click at [280, 242] on input "Save" at bounding box center [244, 242] width 104 height 30
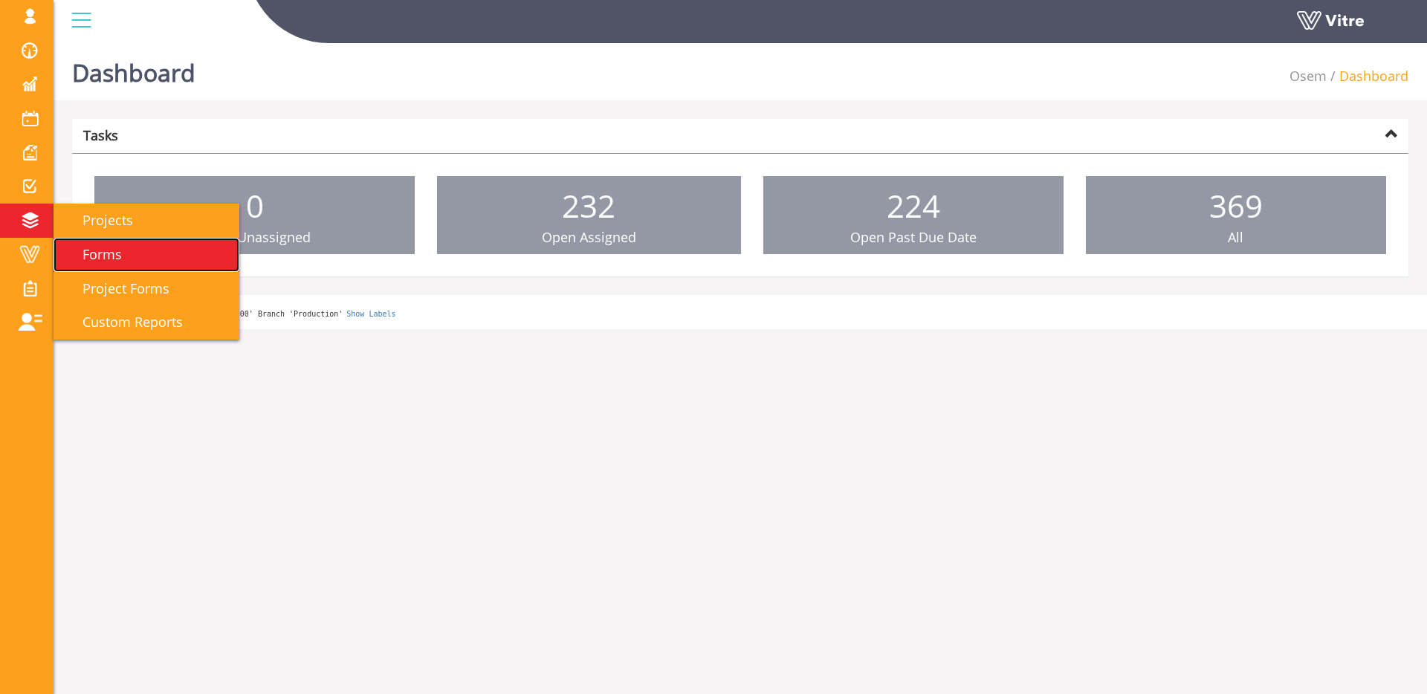
drag, startPoint x: 117, startPoint y: 240, endPoint x: 127, endPoint y: 239, distance: 10.4
click at [117, 240] on link "Forms" at bounding box center [146, 255] width 186 height 34
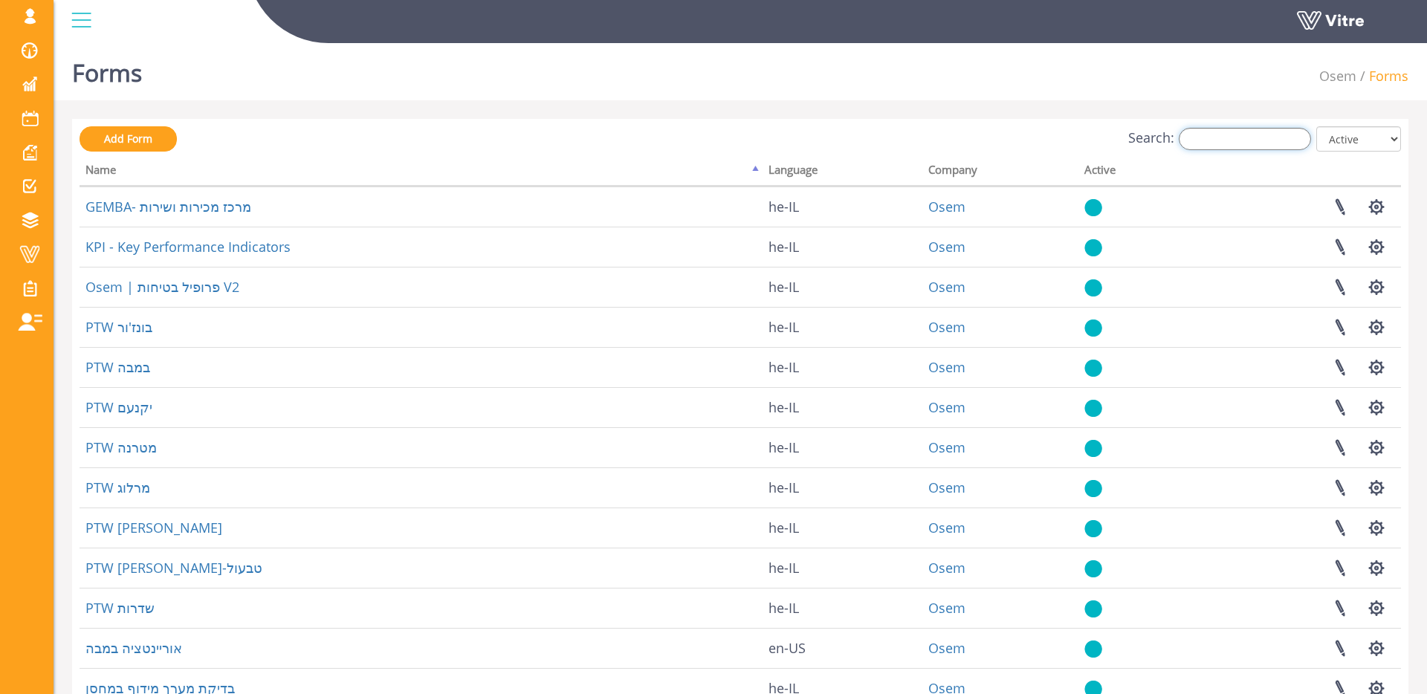
click at [1237, 134] on input "Search:" at bounding box center [1244, 139] width 132 height 22
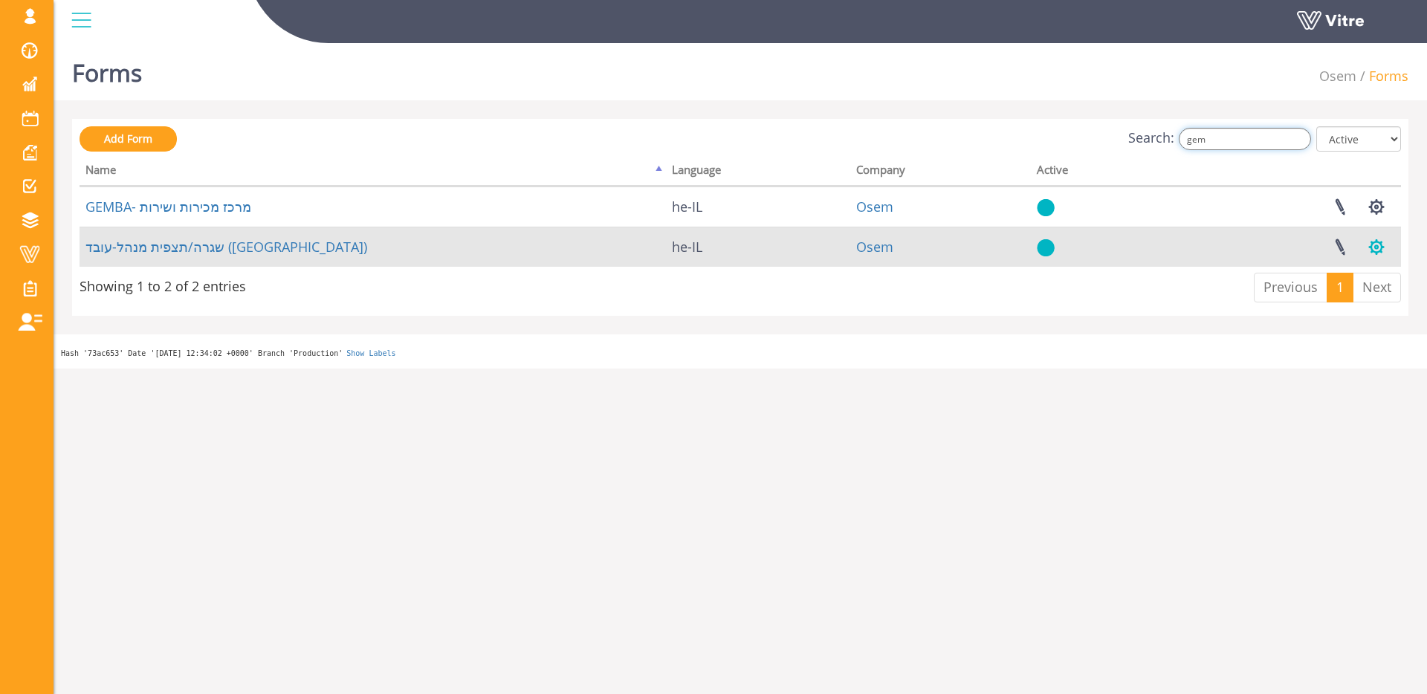
type input "gem"
click at [1374, 244] on button "button" at bounding box center [1375, 246] width 37 height 39
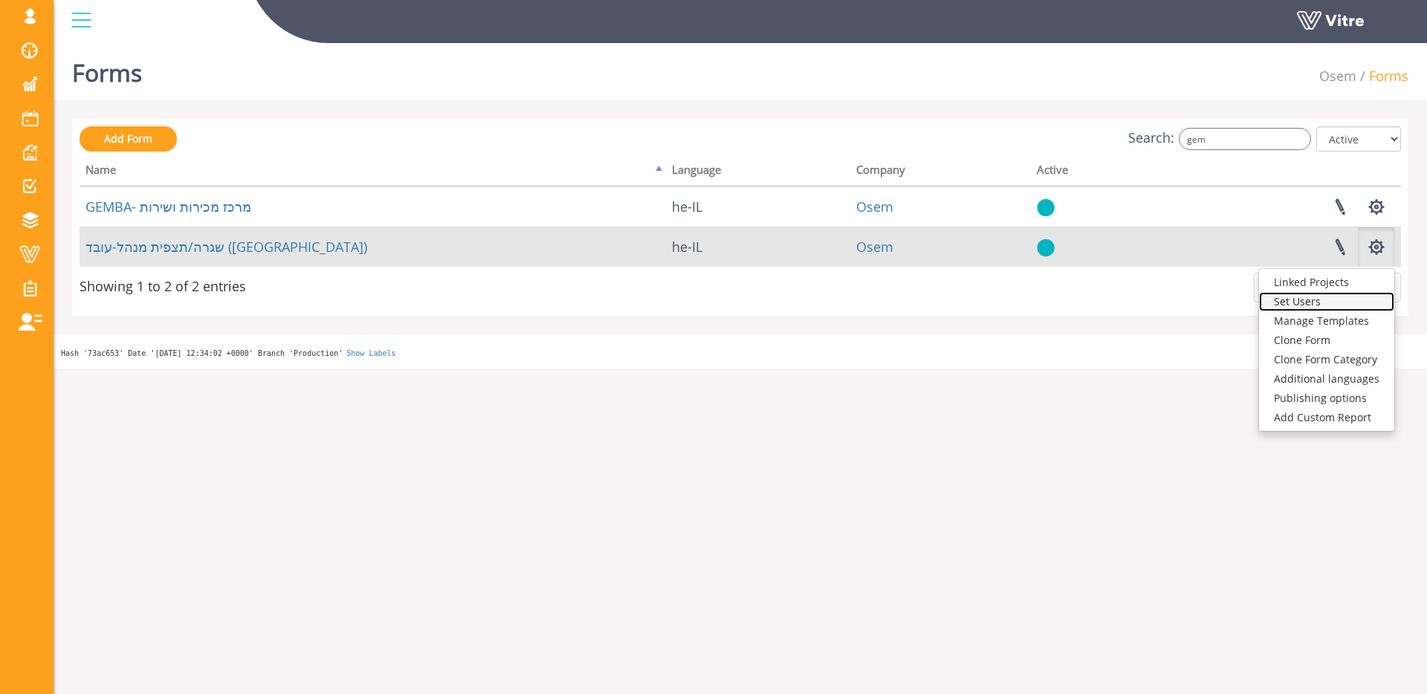
click at [1331, 302] on link "Set Users" at bounding box center [1326, 301] width 135 height 19
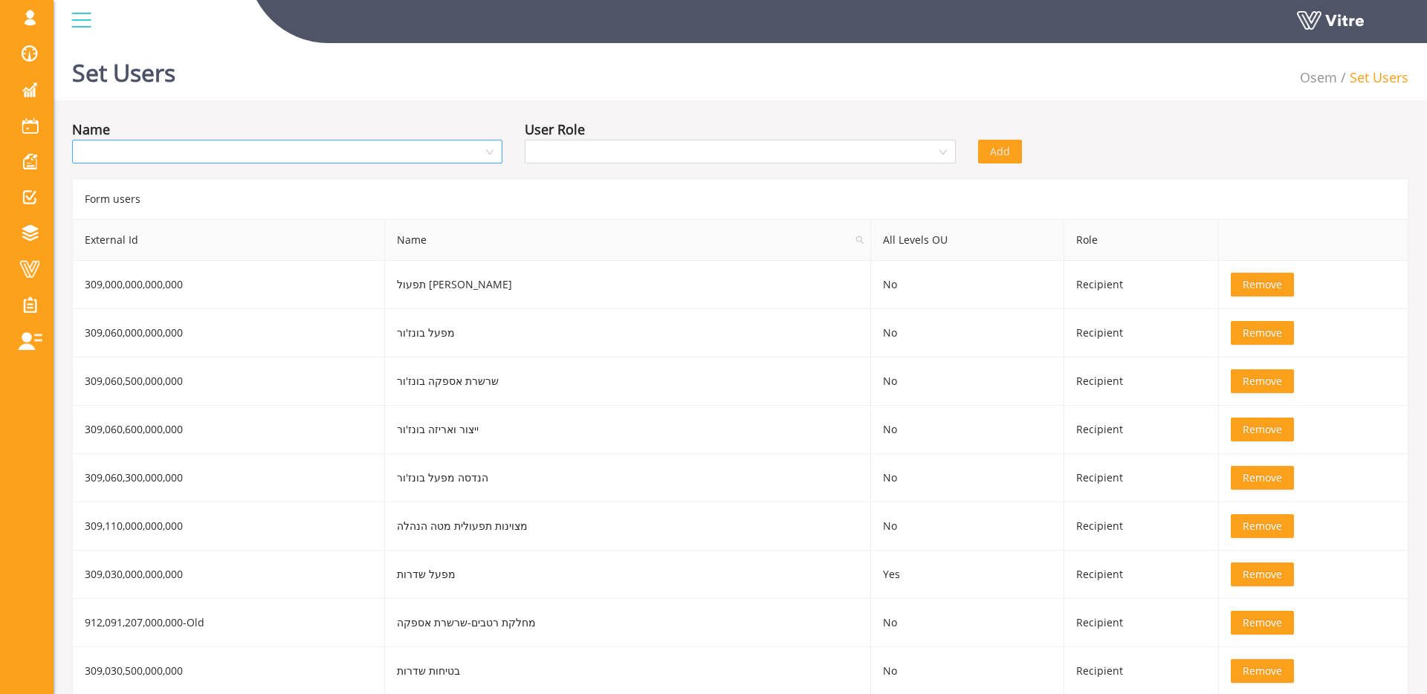
click at [319, 149] on input "search" at bounding box center [282, 151] width 402 height 22
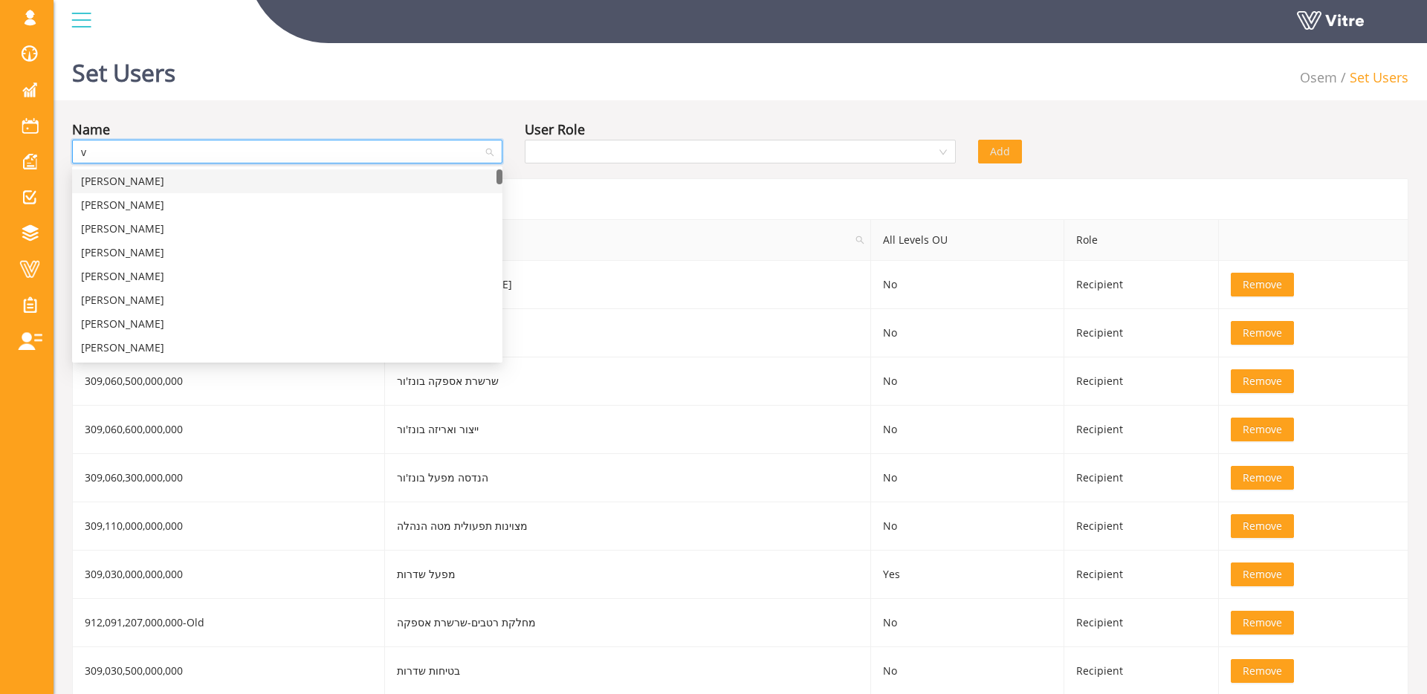
type input "vi"
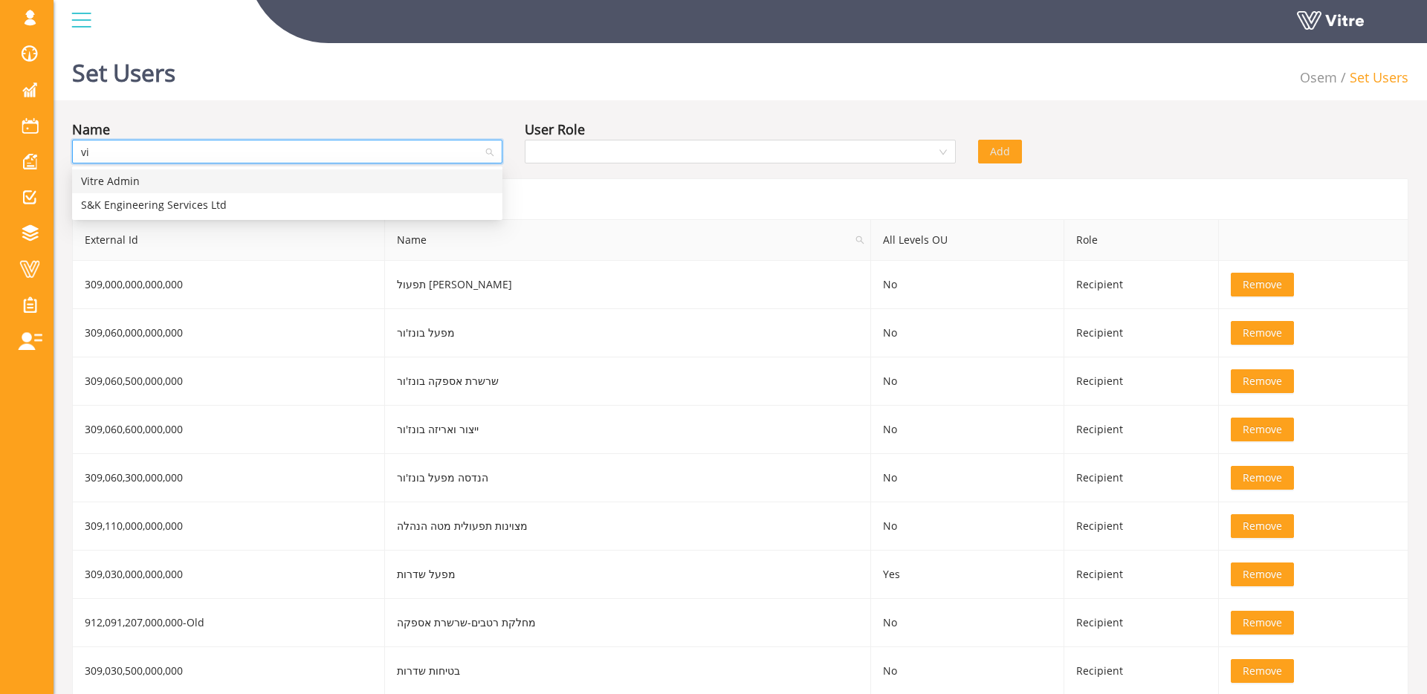
drag, startPoint x: 282, startPoint y: 175, endPoint x: 412, endPoint y: 169, distance: 130.2
click at [284, 175] on div "Vitre Admin" at bounding box center [287, 181] width 412 height 16
click at [596, 157] on input "search" at bounding box center [734, 151] width 402 height 22
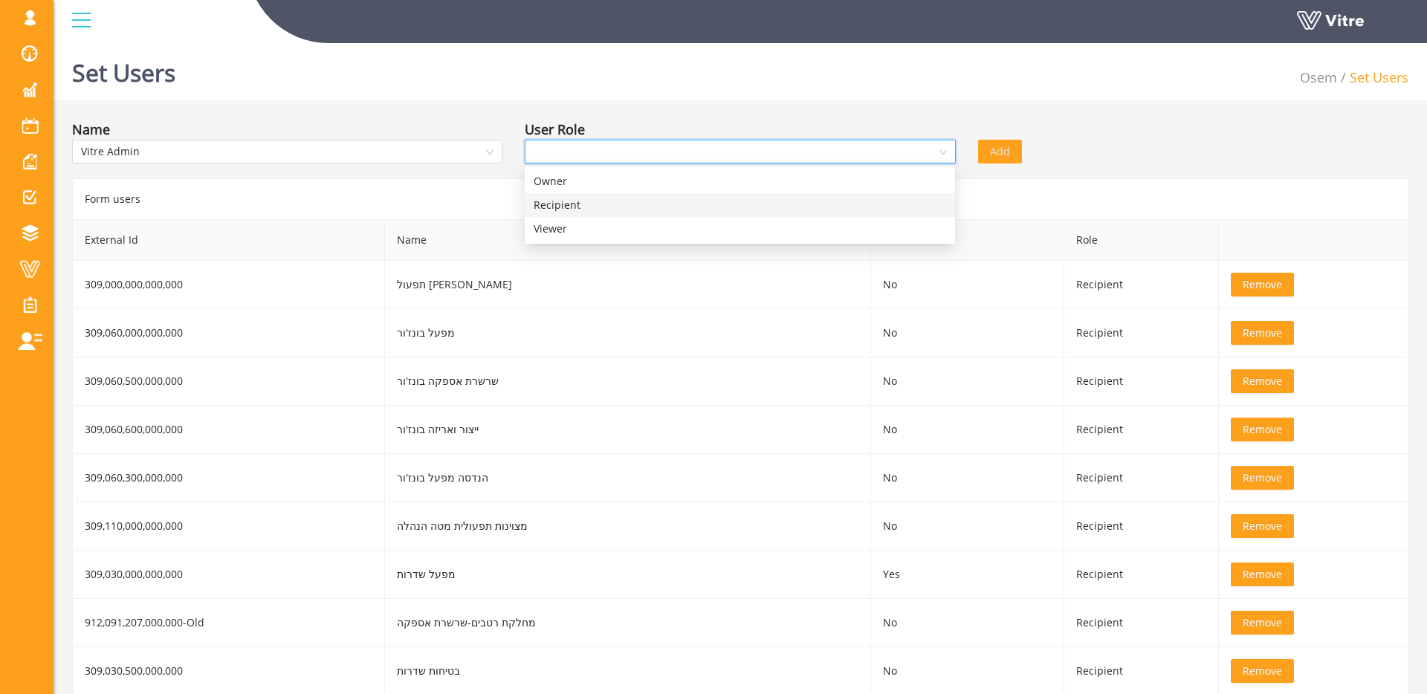
drag, startPoint x: 599, startPoint y: 203, endPoint x: 754, endPoint y: 189, distance: 155.9
click at [600, 203] on div "Recipient" at bounding box center [739, 205] width 412 height 16
click at [1002, 156] on span "Add" at bounding box center [1000, 151] width 20 height 16
